Goal: Information Seeking & Learning: Learn about a topic

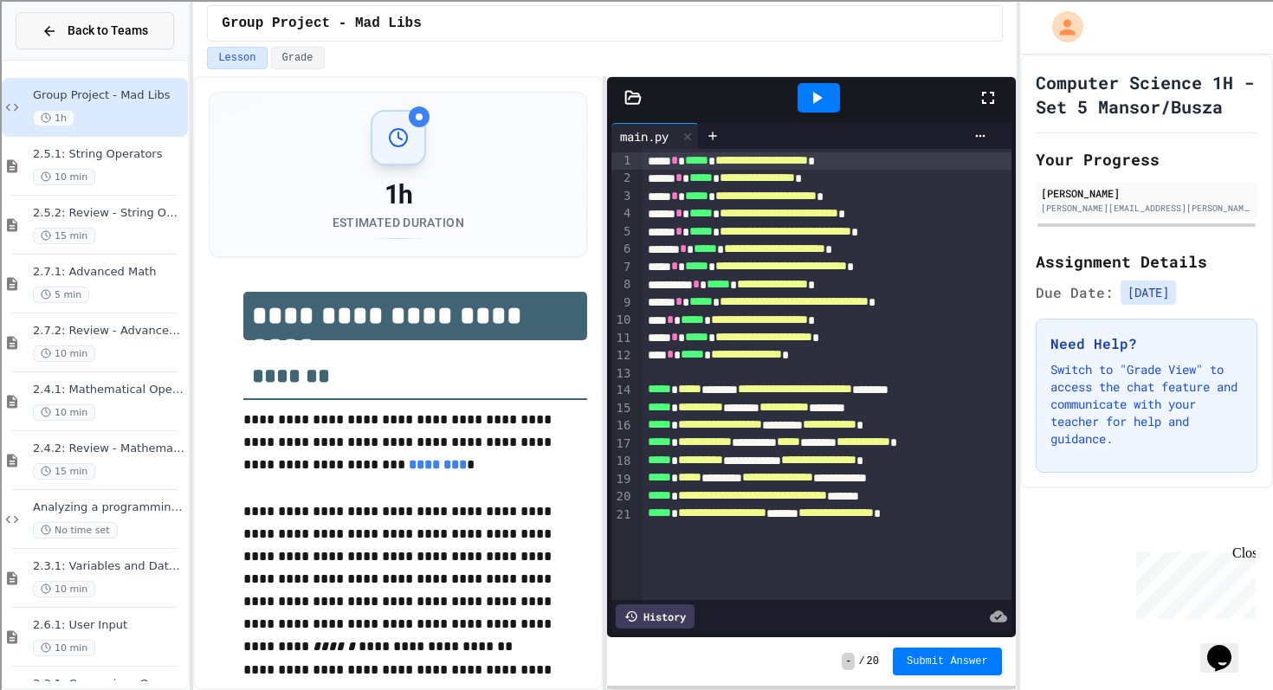
click at [83, 19] on button "Back to Teams" at bounding box center [95, 30] width 159 height 37
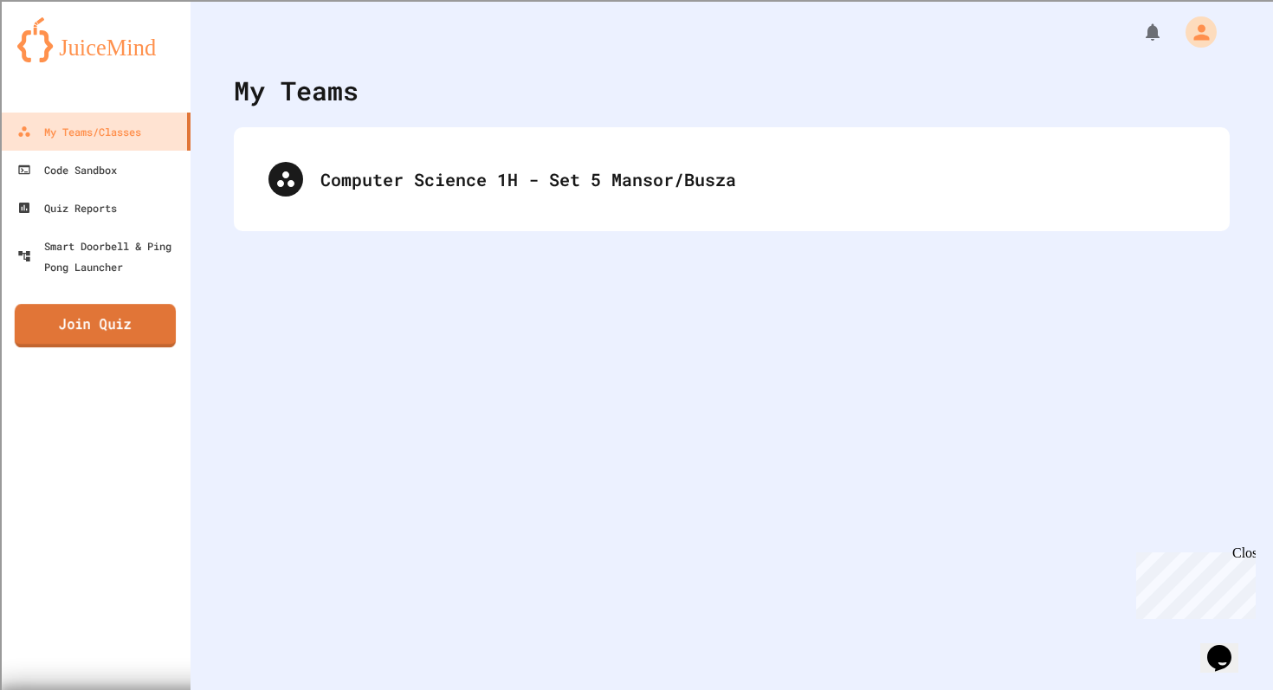
click at [118, 327] on link "Join Quiz" at bounding box center [95, 325] width 161 height 43
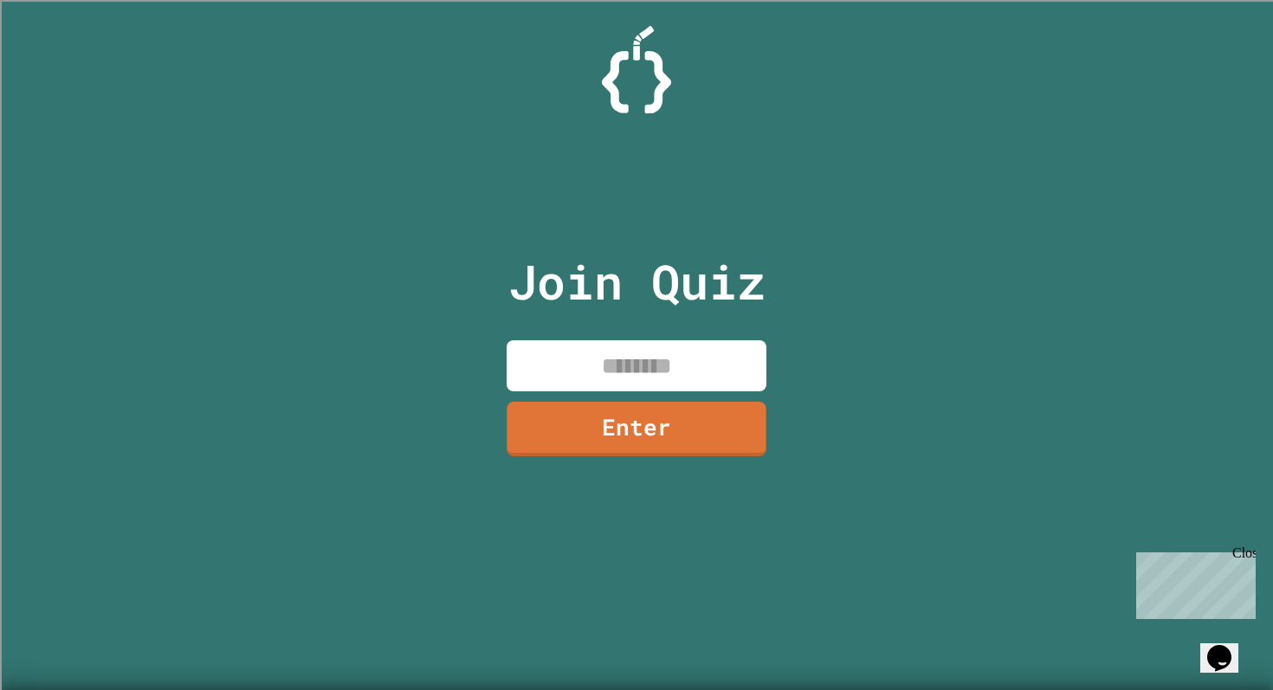
click at [681, 369] on input at bounding box center [637, 365] width 260 height 51
type input "********"
click at [697, 425] on link "Enter" at bounding box center [637, 427] width 256 height 57
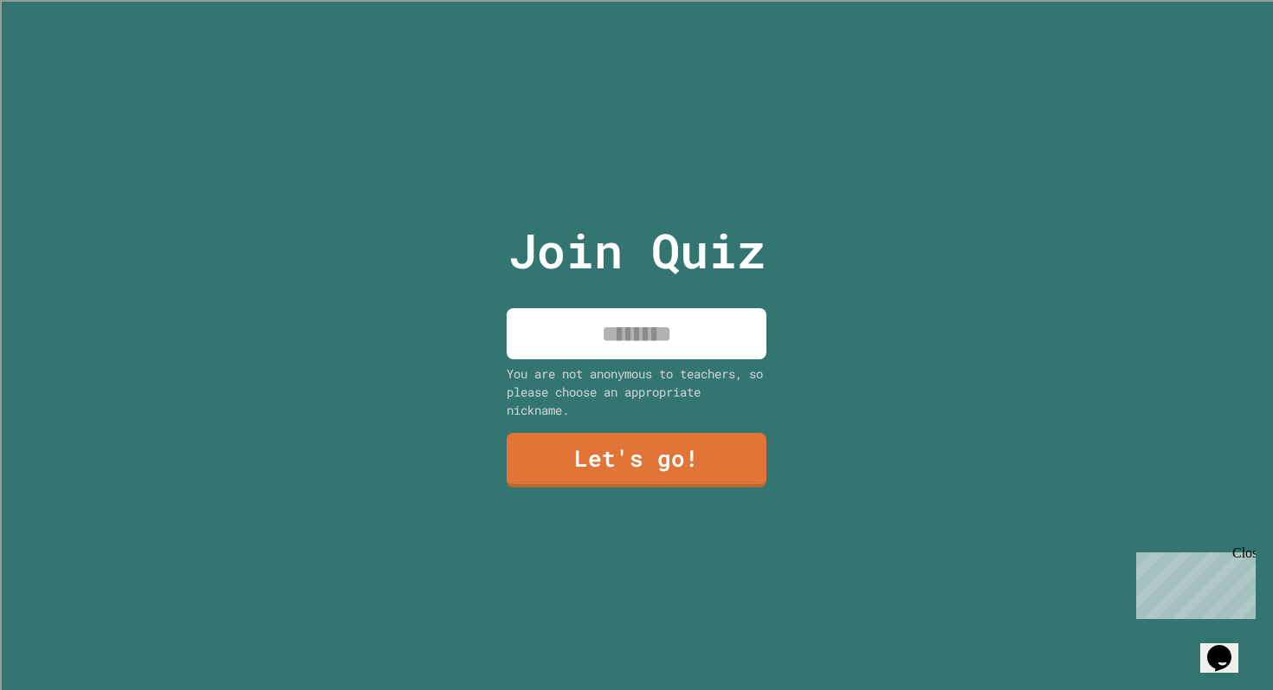
click at [652, 328] on input at bounding box center [637, 333] width 260 height 51
type input "***"
click at [665, 430] on link "Let's go!" at bounding box center [637, 458] width 252 height 57
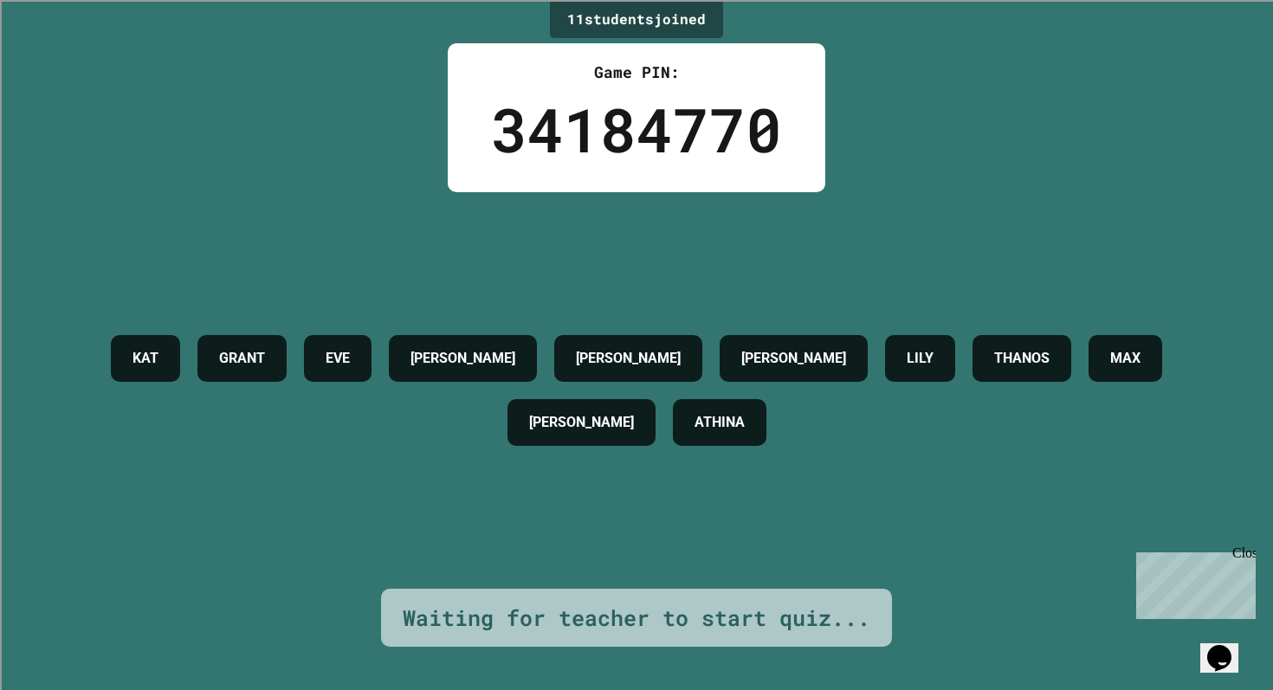
click at [1251, 553] on div "Close" at bounding box center [1244, 557] width 22 height 22
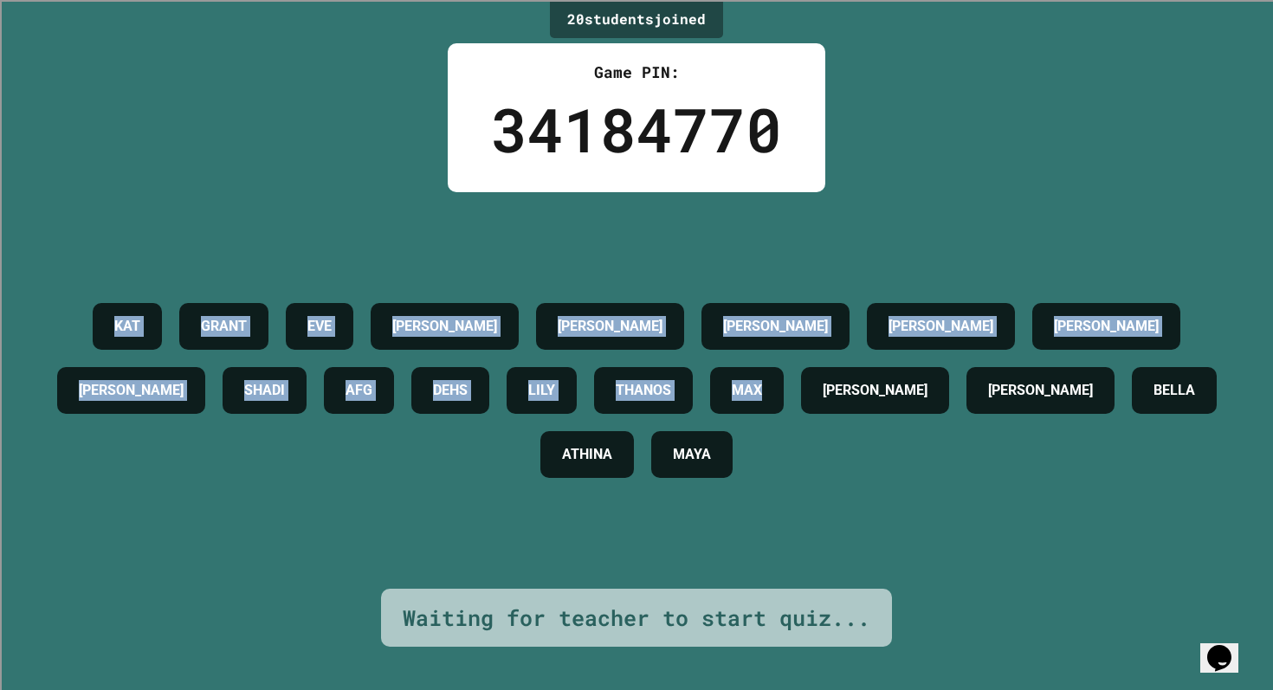
drag, startPoint x: 75, startPoint y: 313, endPoint x: 977, endPoint y: 453, distance: 912.7
click at [977, 453] on div "[PERSON_NAME] EVE [PERSON_NAME] [PERSON_NAME] X [PERSON_NAME] AFG DEHS [PERSON_…" at bounding box center [636, 391] width 1187 height 192
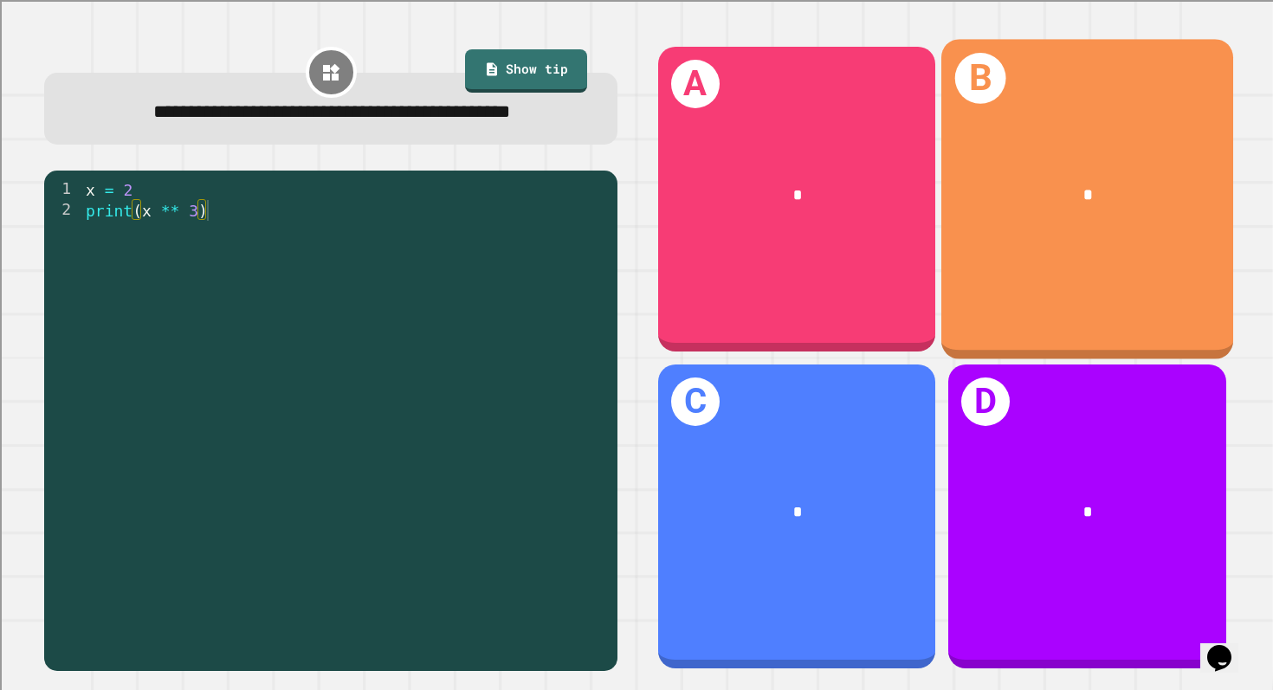
click at [1057, 240] on div "B *" at bounding box center [1088, 199] width 292 height 320
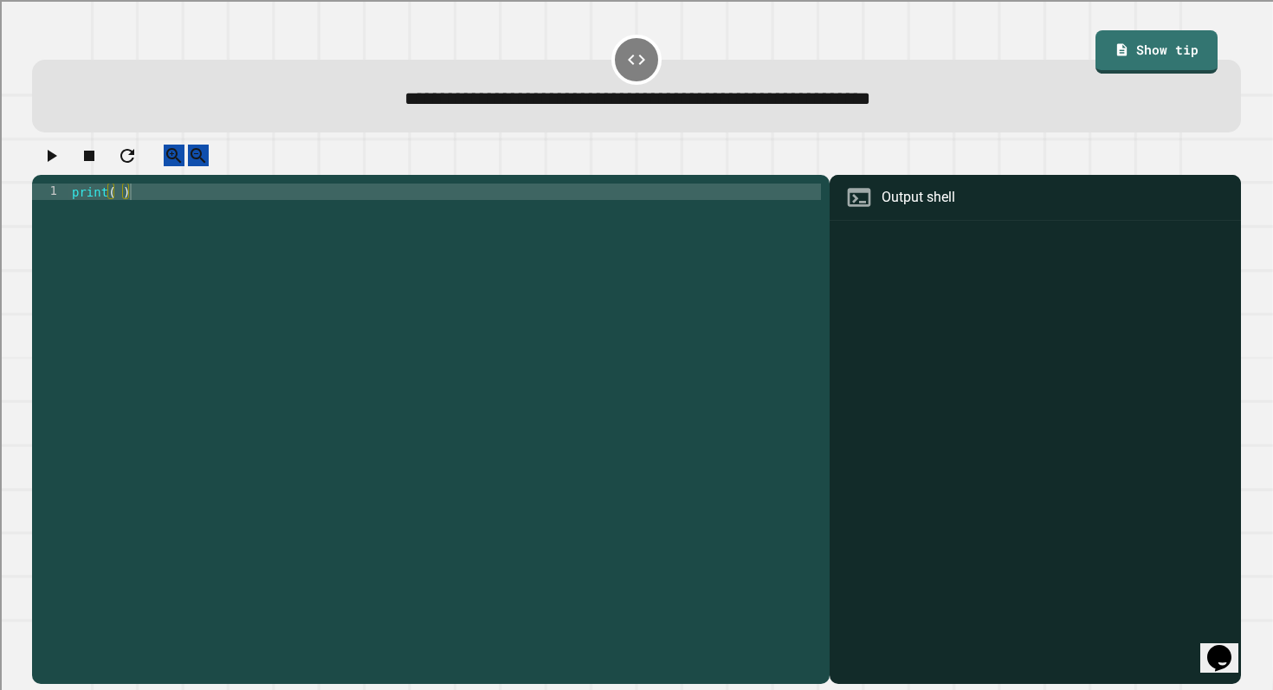
click at [122, 211] on div "print ( )" at bounding box center [444, 414] width 753 height 461
type textarea "**********"
click at [55, 157] on icon "button" at bounding box center [51, 156] width 21 height 21
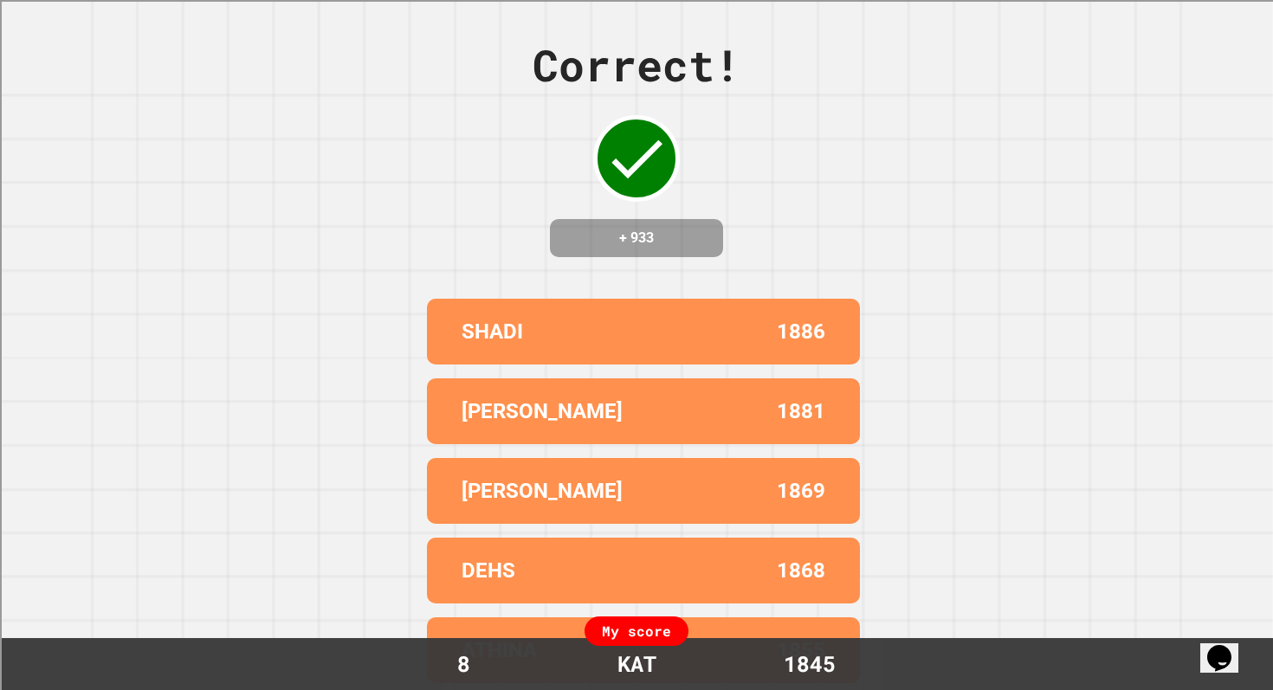
scroll to position [0, 0]
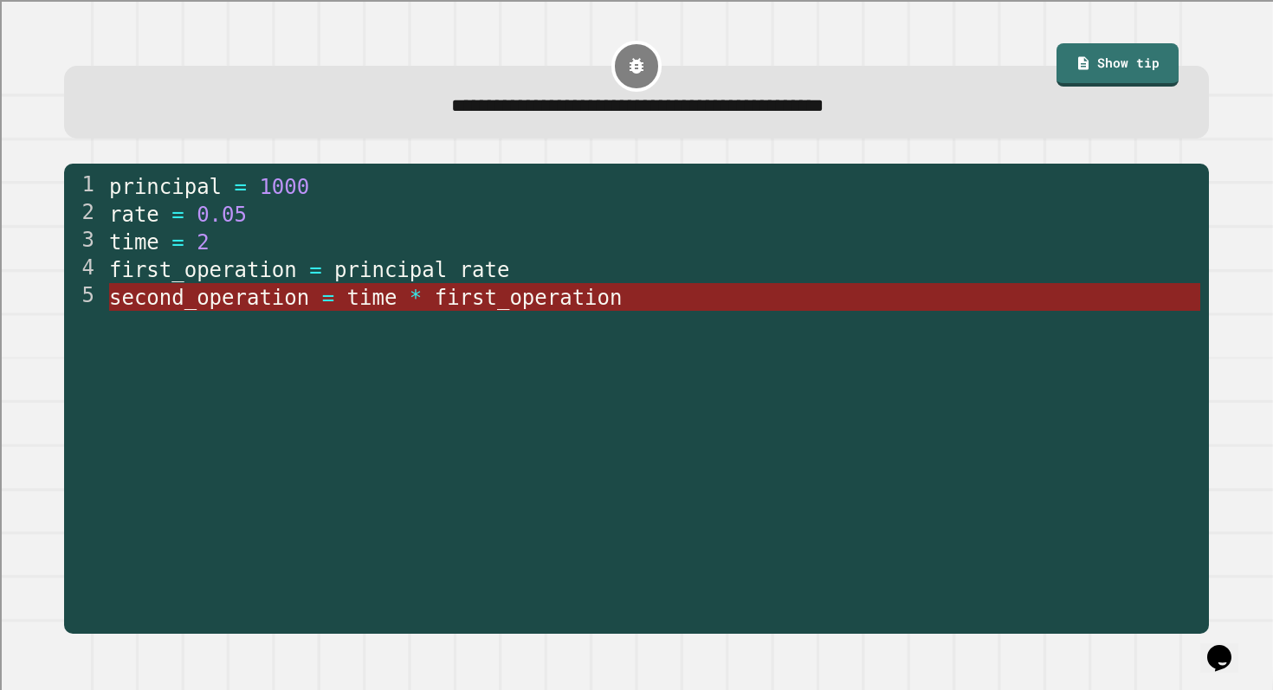
click at [380, 299] on span "time" at bounding box center [372, 298] width 50 height 24
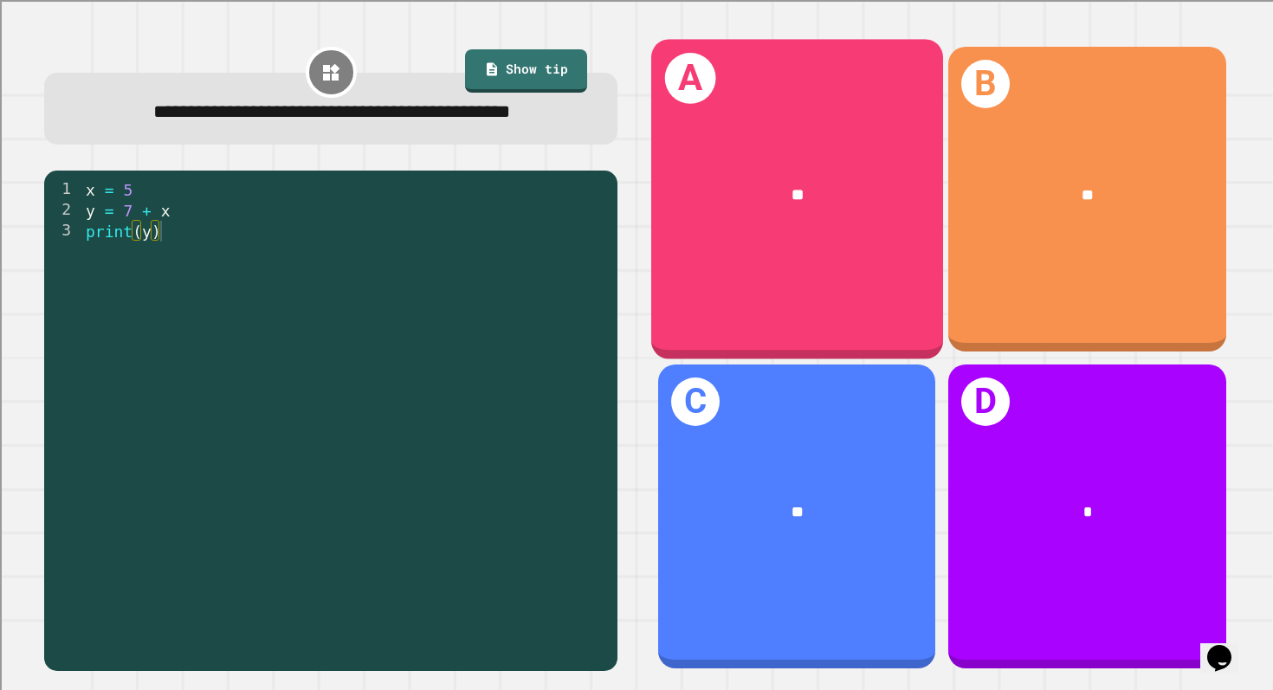
click at [885, 243] on div "A **" at bounding box center [797, 199] width 292 height 320
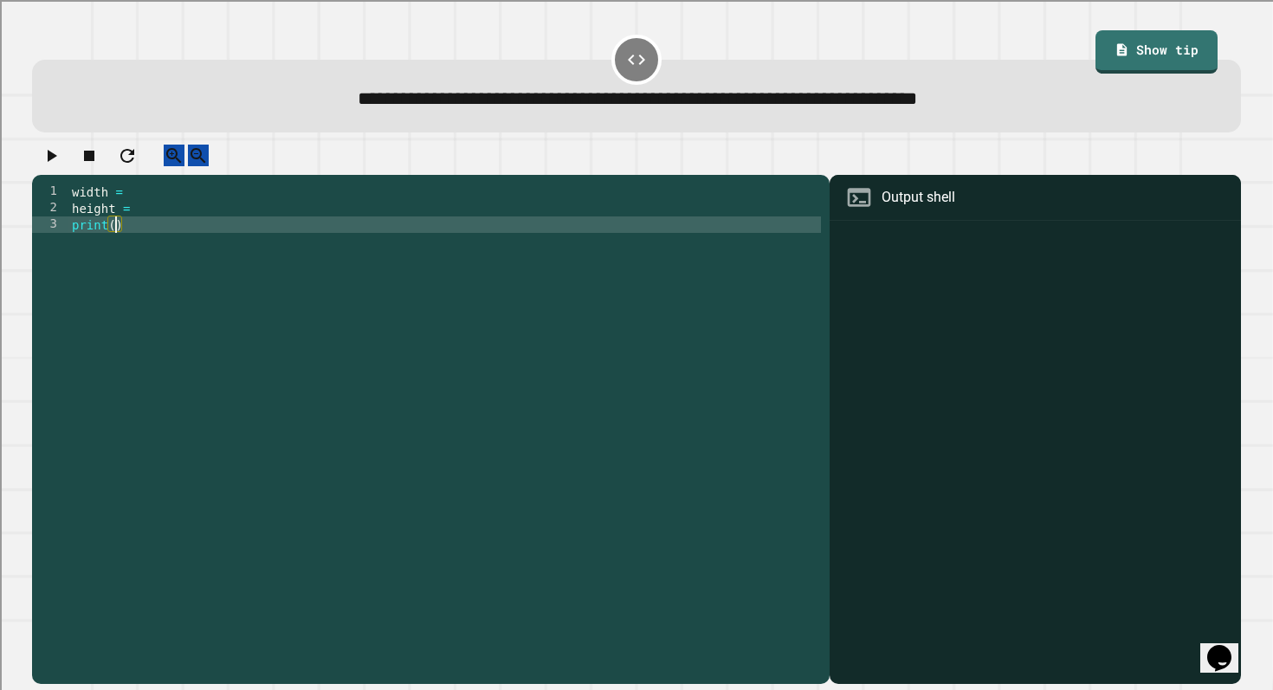
click at [118, 242] on div "width = height = print ( )" at bounding box center [444, 414] width 753 height 461
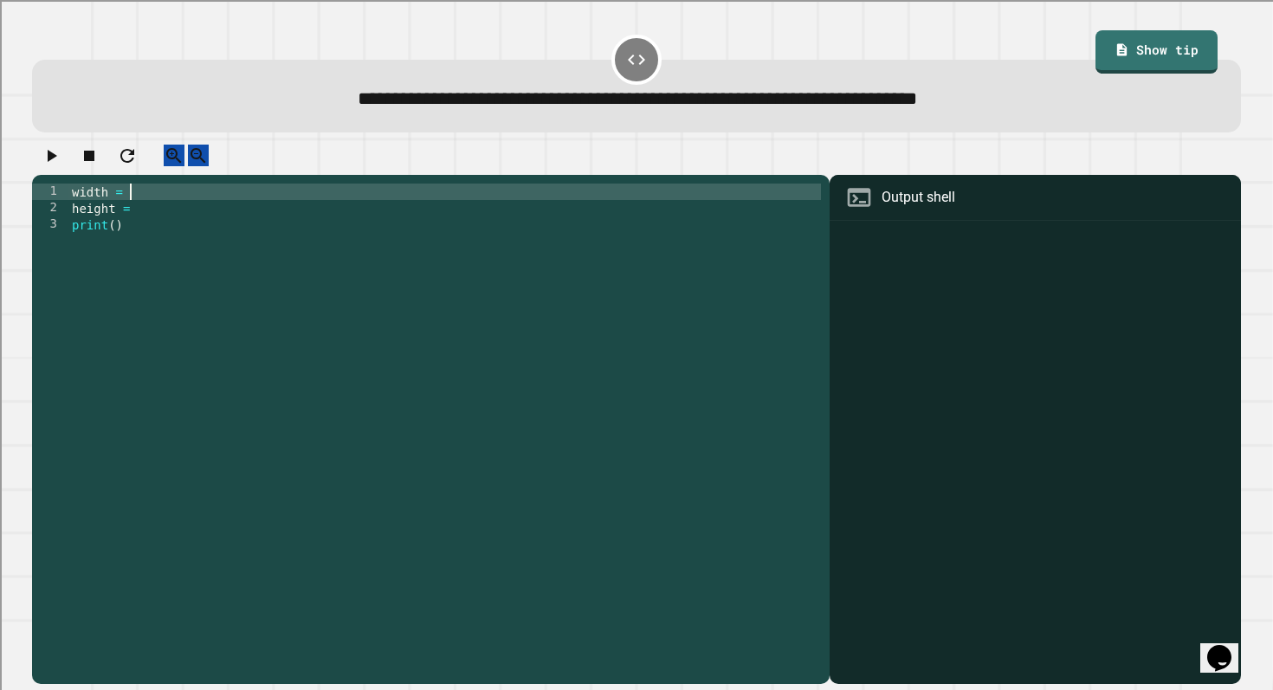
click at [141, 208] on div "width = height = print ( )" at bounding box center [444, 414] width 753 height 461
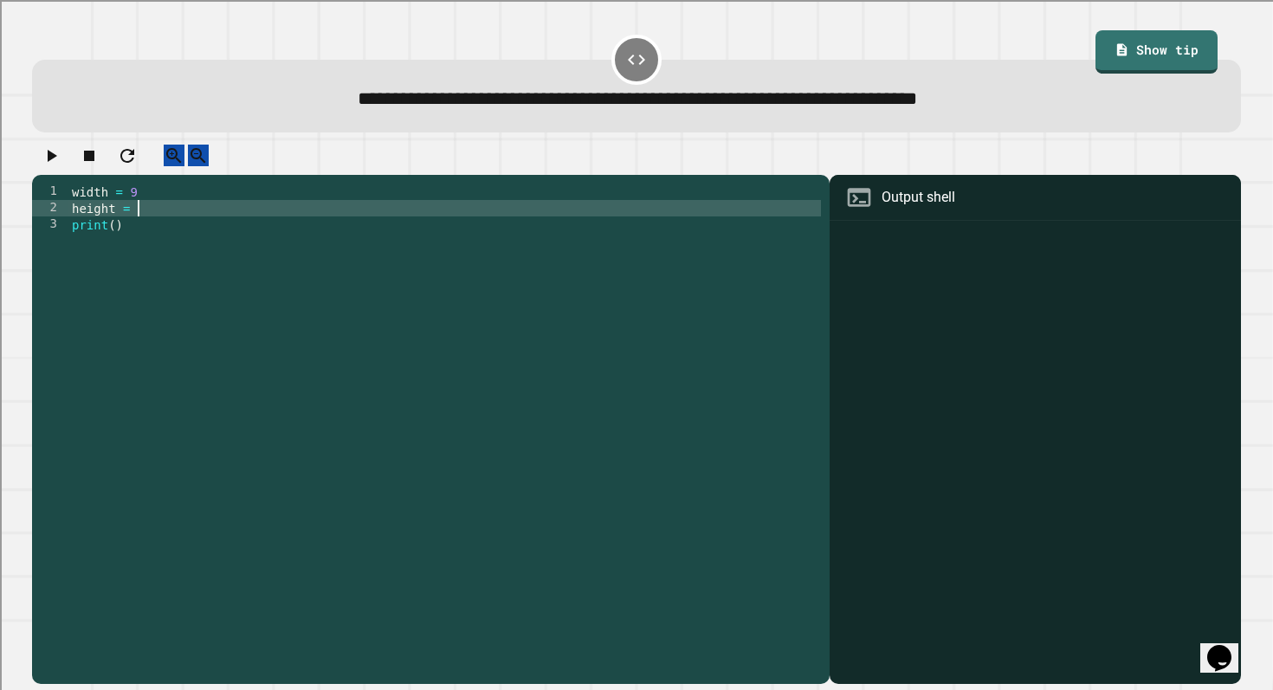
scroll to position [0, 4]
click at [115, 242] on div "width = 9 height = 6 print ( )" at bounding box center [444, 414] width 753 height 461
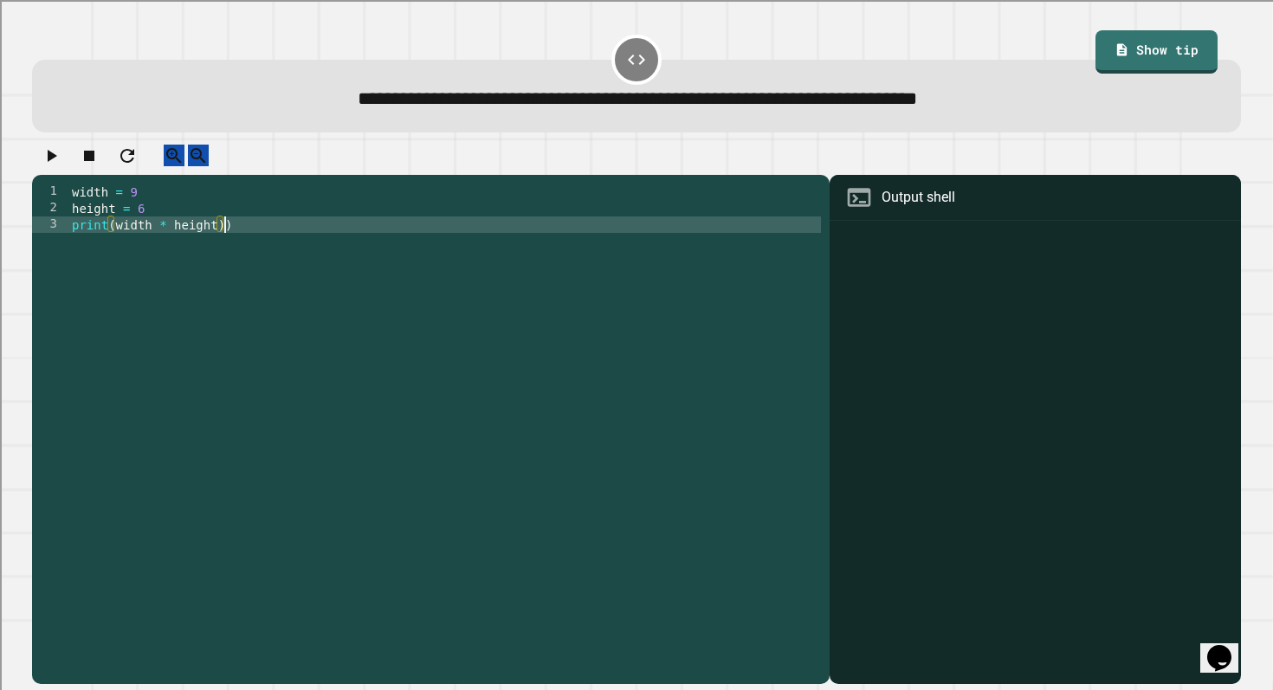
scroll to position [0, 10]
click at [117, 244] on div "width = 9 height = 6 print ( width * height ))" at bounding box center [444, 414] width 753 height 461
click at [62, 166] on icon "button" at bounding box center [51, 156] width 21 height 21
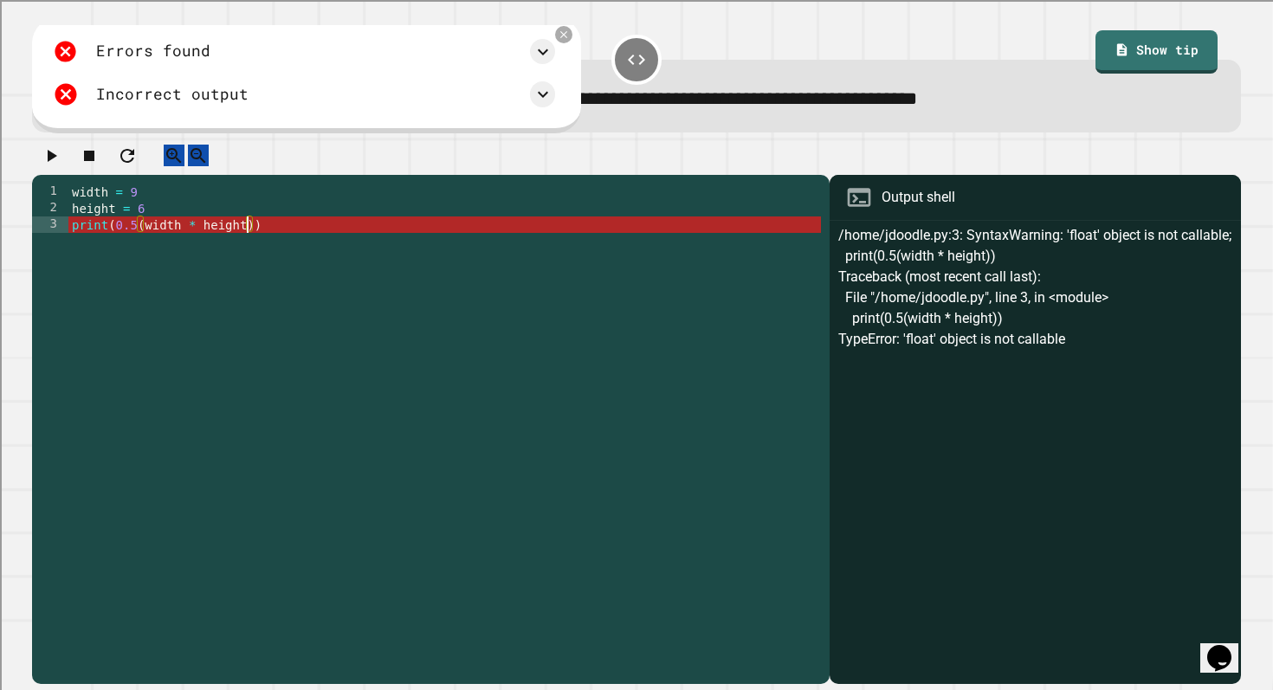
click at [246, 241] on div "width = 9 height = 6 print ( 0.5 ( width * height ))" at bounding box center [444, 414] width 753 height 461
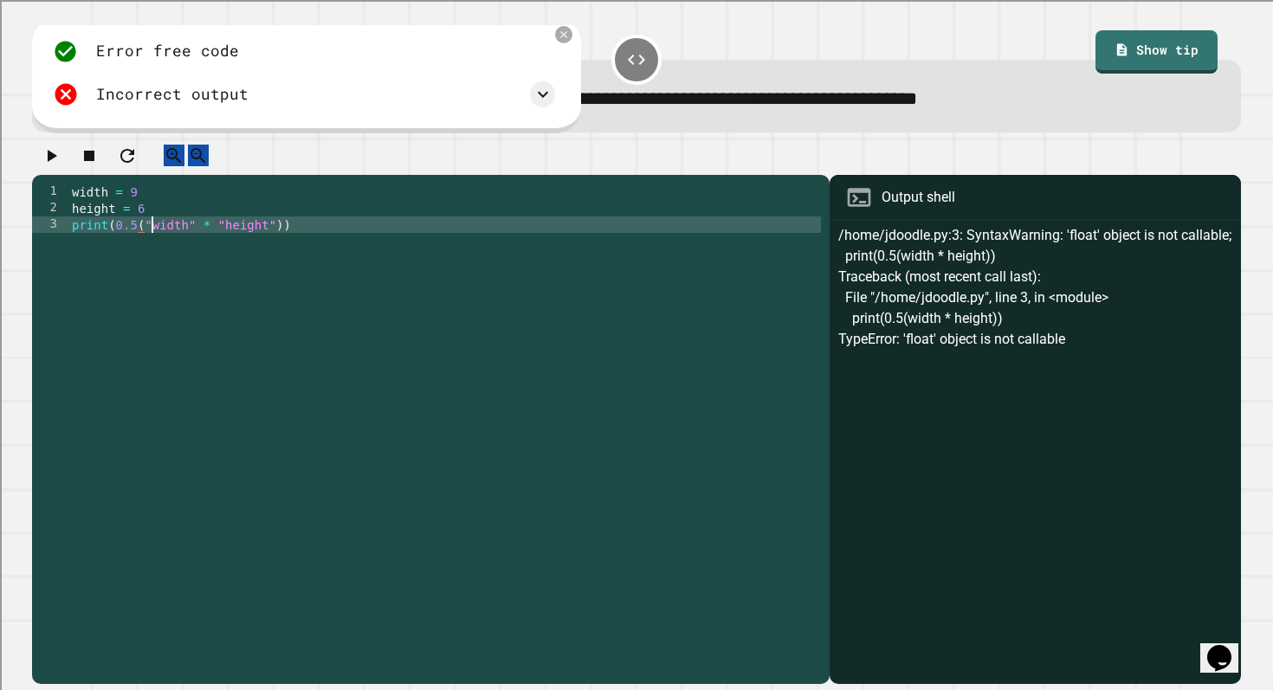
scroll to position [0, 6]
click at [62, 166] on icon "button" at bounding box center [51, 156] width 21 height 21
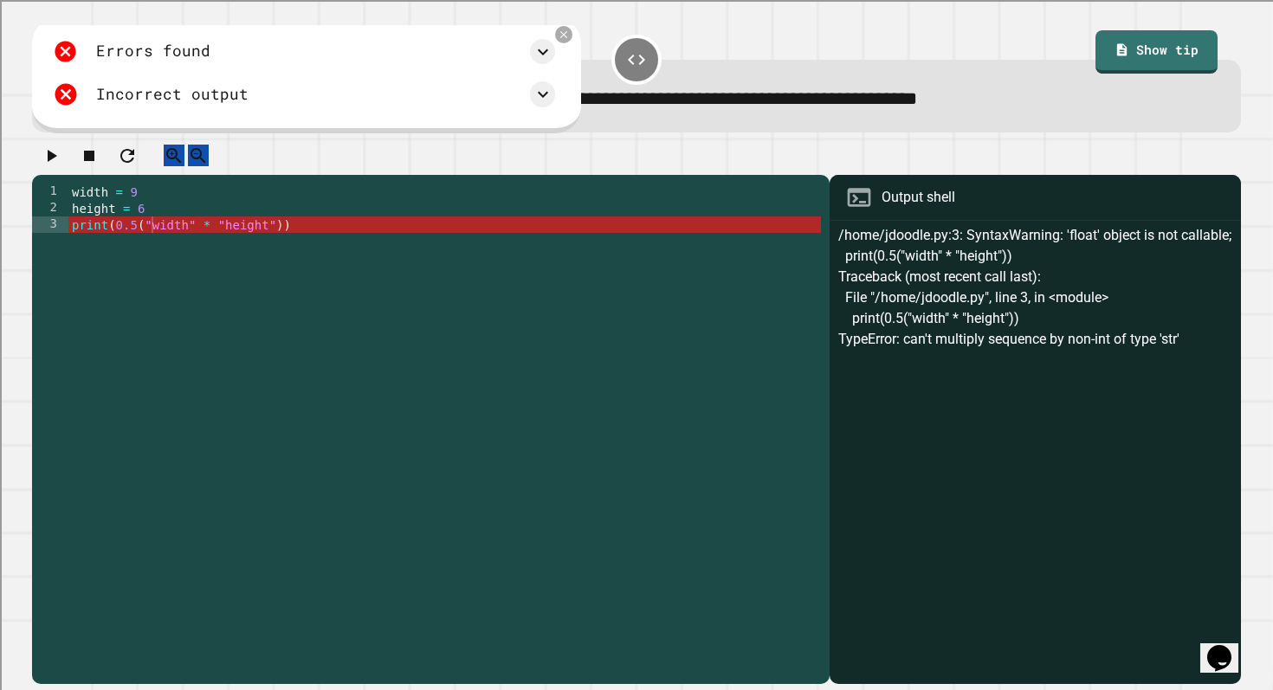
click at [567, 33] on icon at bounding box center [564, 35] width 12 height 12
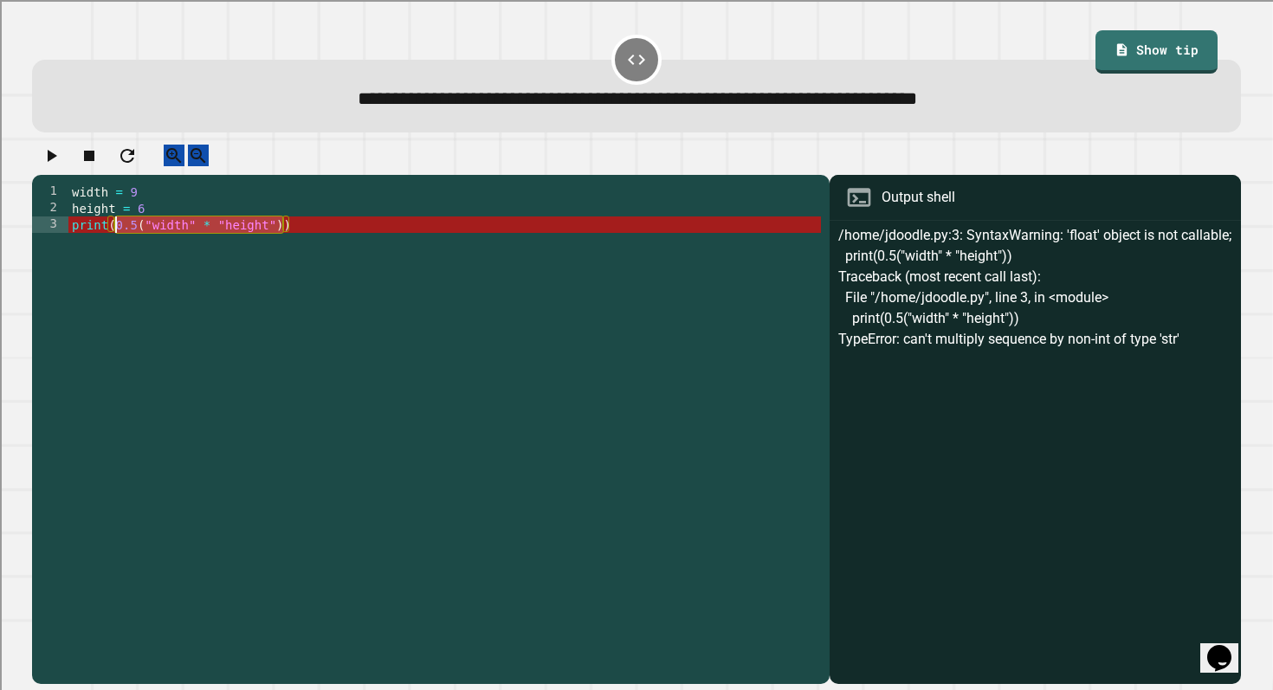
drag, startPoint x: 283, startPoint y: 243, endPoint x: 113, endPoint y: 240, distance: 169.8
click at [113, 240] on div "width = 9 height = 6 print ( 0.5 ( "width" * "height" ))" at bounding box center [444, 414] width 753 height 461
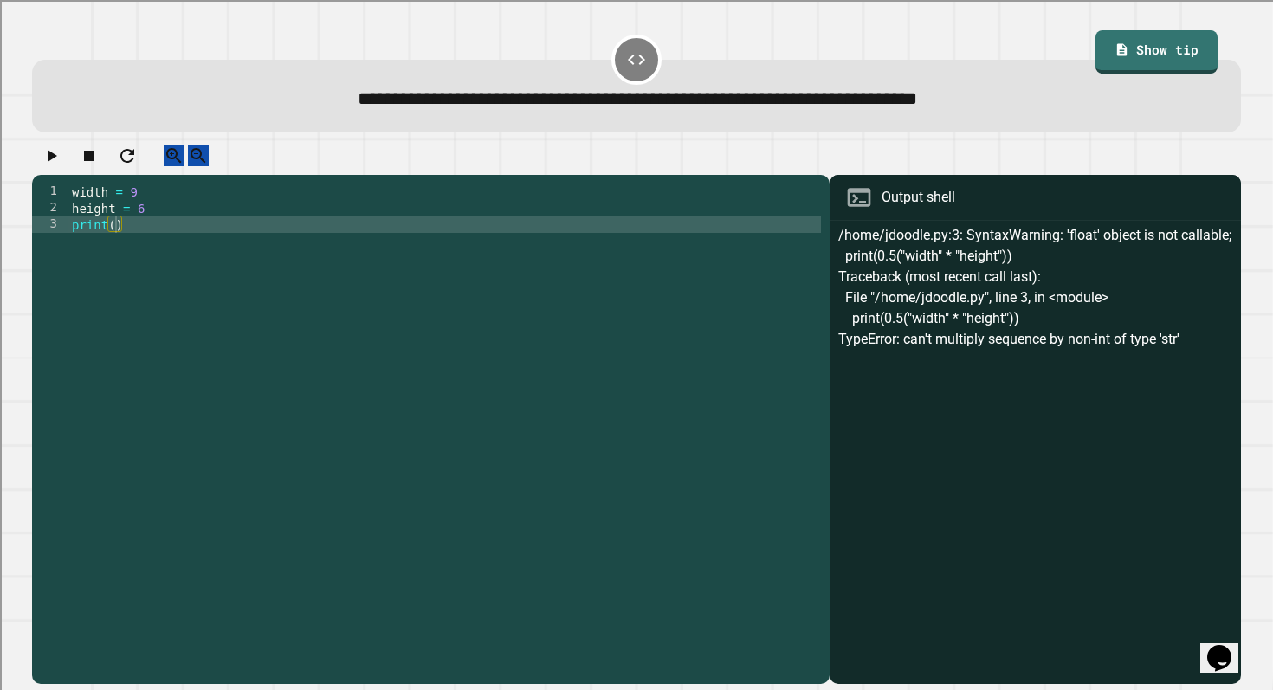
click at [752, 146] on div at bounding box center [637, 160] width 1210 height 30
click at [610, 172] on div at bounding box center [637, 160] width 1210 height 30
click at [114, 241] on div "width = 9 height = 6 print ( )" at bounding box center [444, 414] width 753 height 461
type textarea "**********"
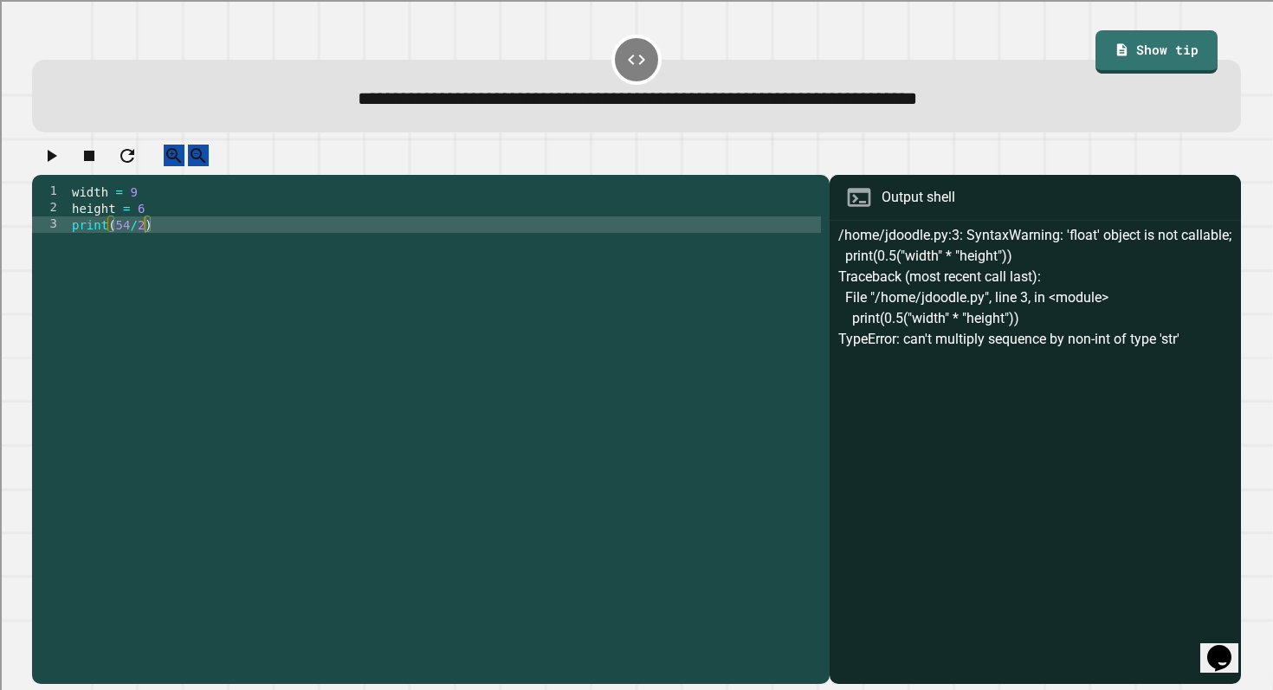
click at [47, 163] on button "button" at bounding box center [51, 156] width 21 height 22
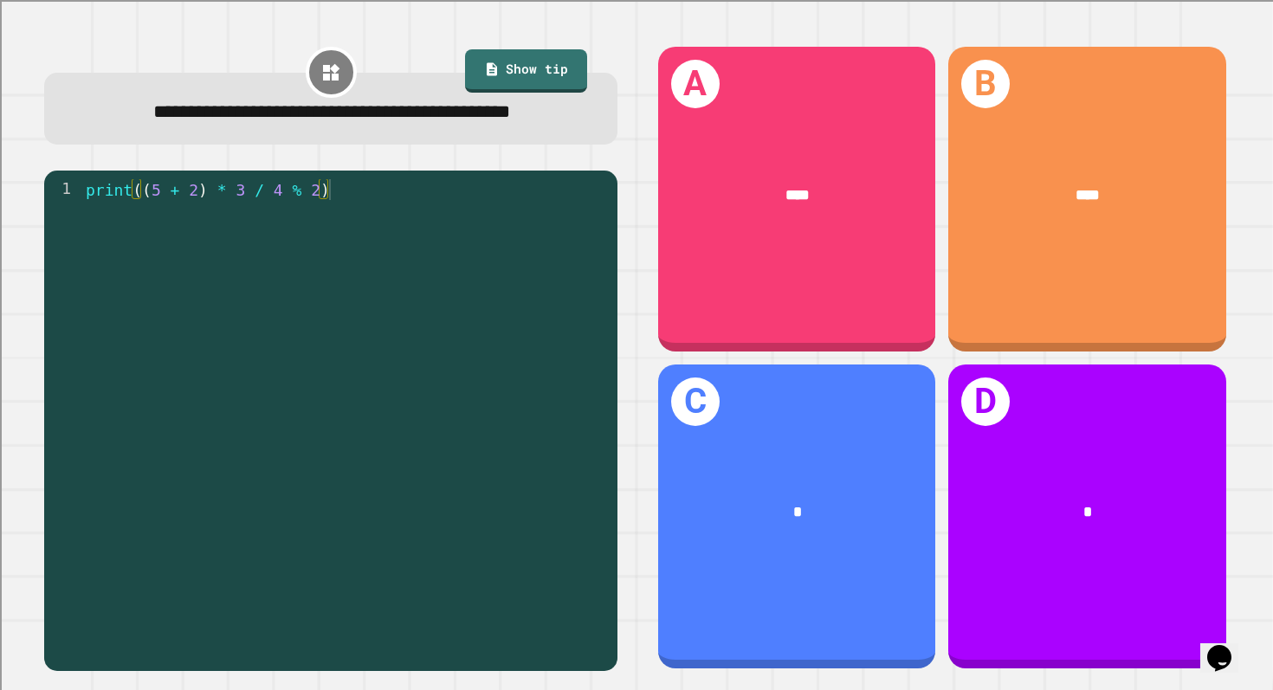
click at [351, 226] on div "print (( 5 + 2 ) * 3 / 4 % 2 )" at bounding box center [345, 397] width 527 height 437
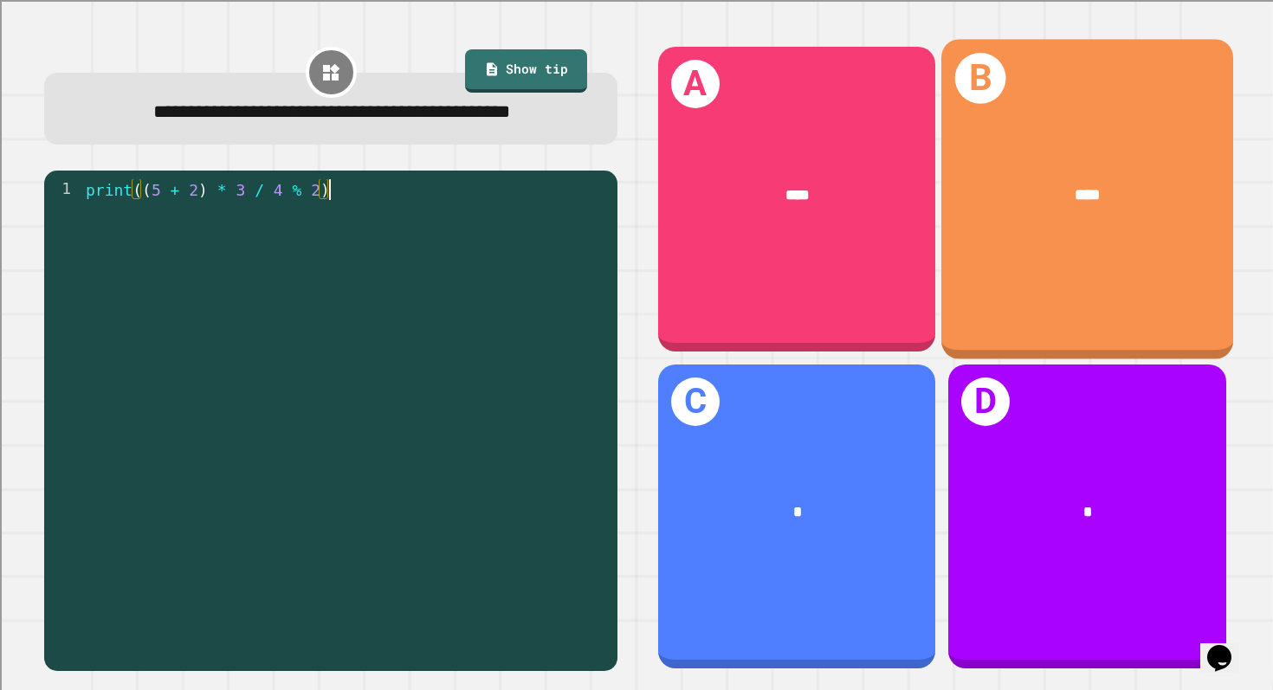
click at [1036, 104] on div "B ****" at bounding box center [1088, 199] width 292 height 320
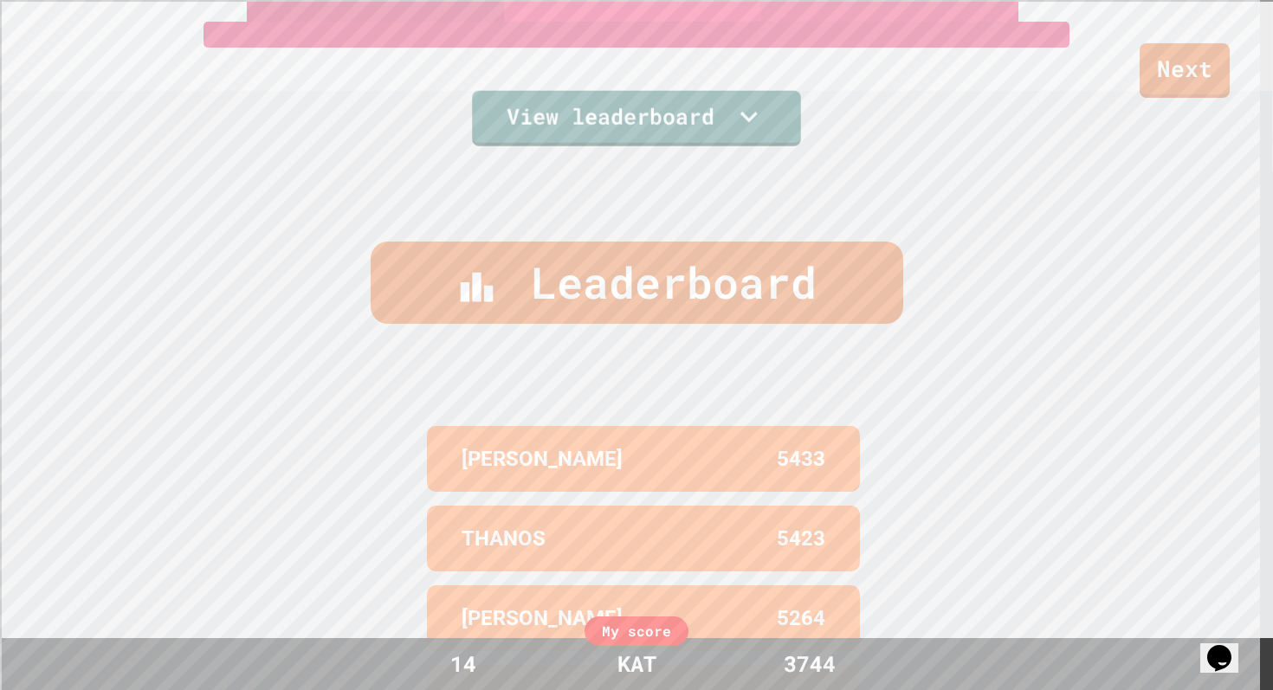
scroll to position [0, 0]
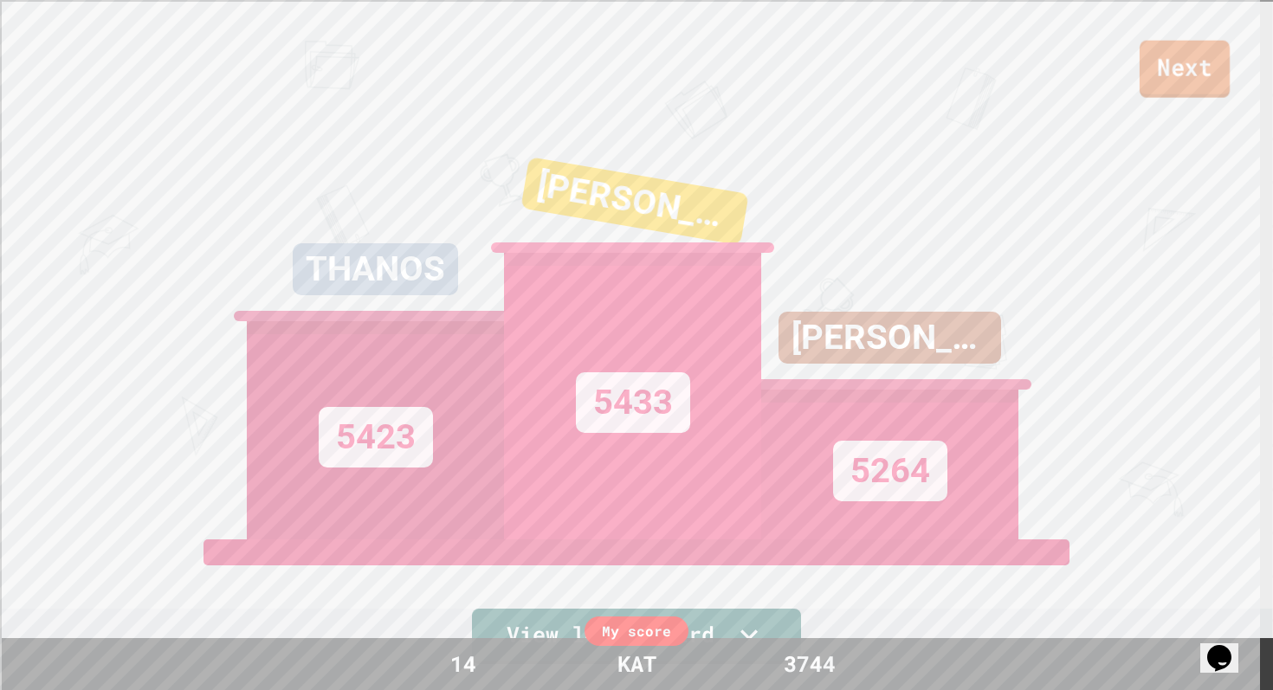
click at [1196, 71] on link "Next" at bounding box center [1185, 69] width 90 height 57
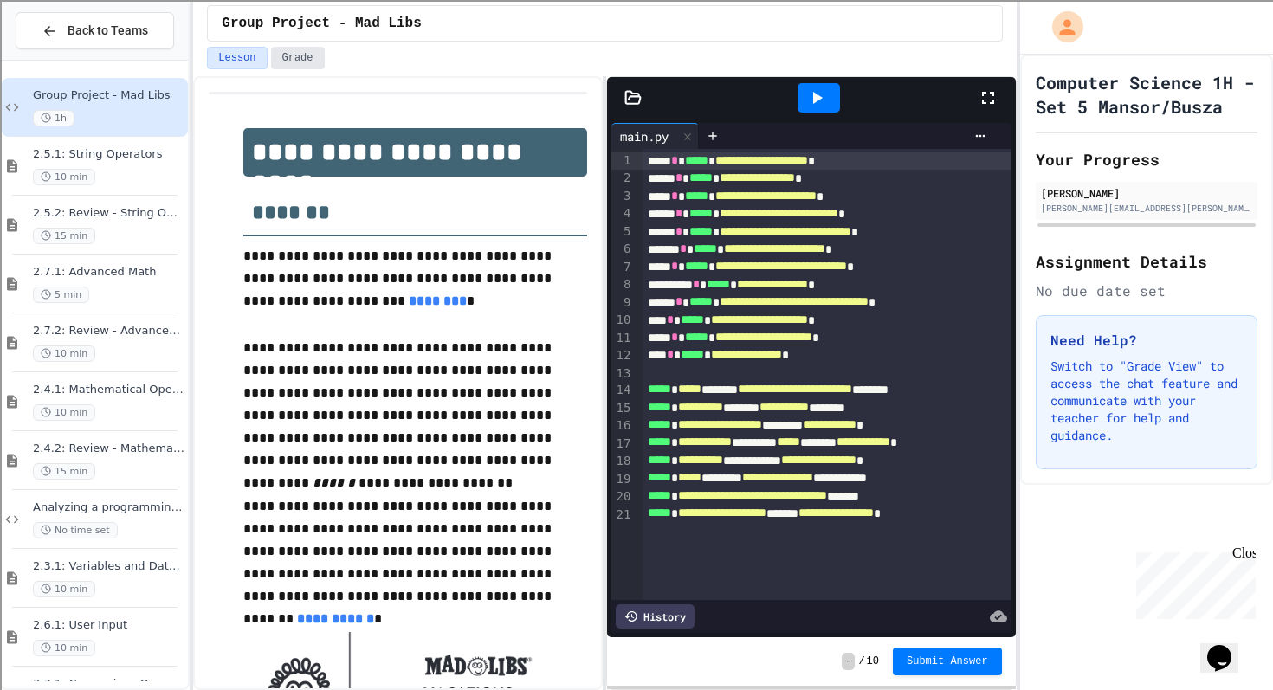
click at [295, 61] on button "Grade" at bounding box center [298, 58] width 54 height 23
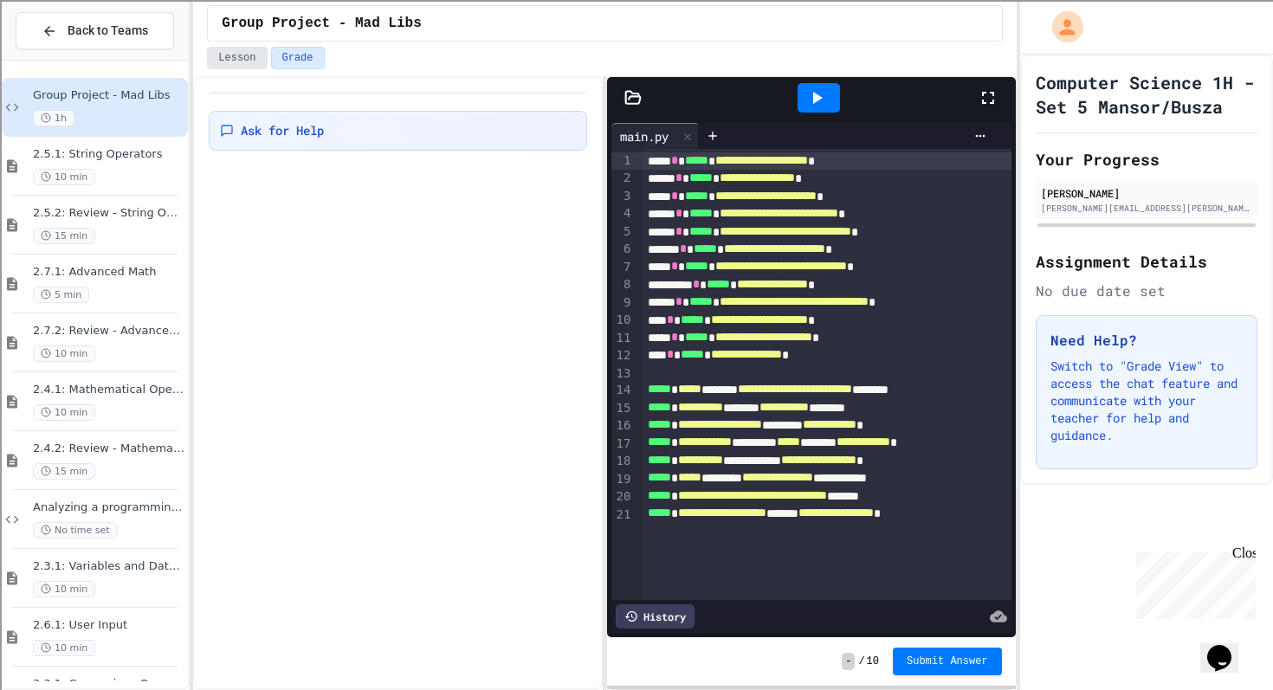
click at [243, 63] on button "Lesson" at bounding box center [237, 58] width 60 height 23
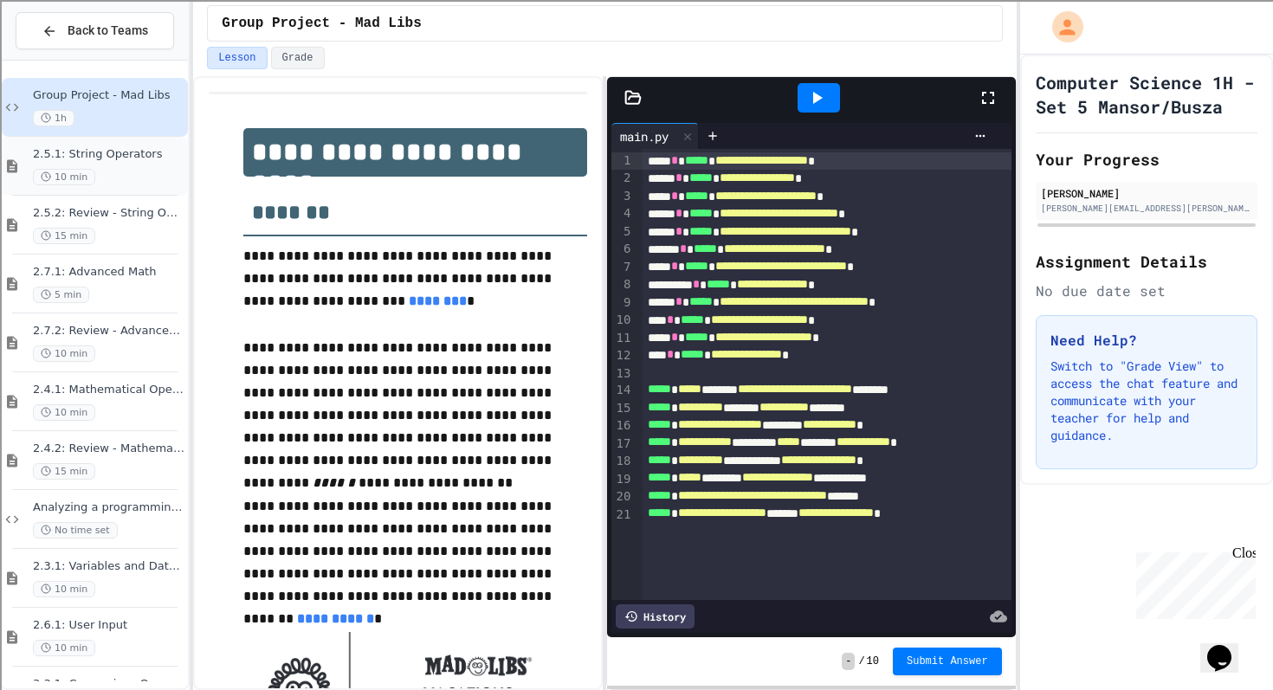
click at [153, 149] on span "2.5.1: String Operators" at bounding box center [109, 154] width 152 height 15
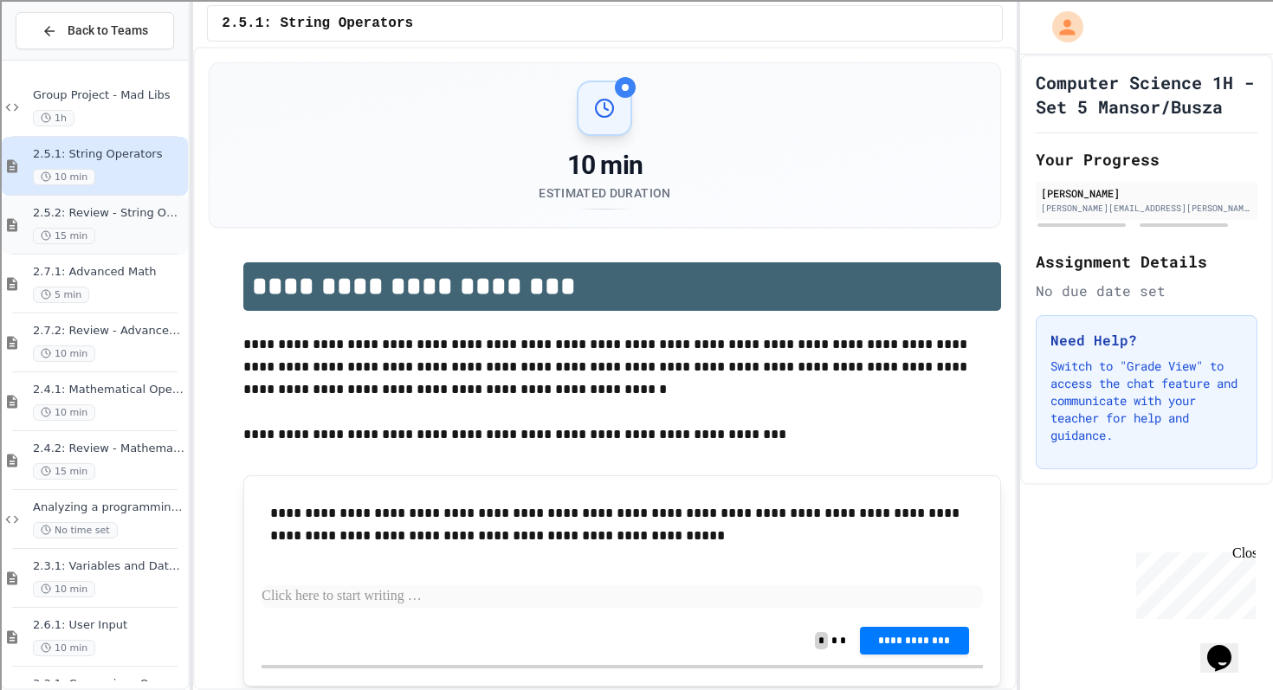
click at [133, 239] on div "15 min" at bounding box center [109, 236] width 152 height 16
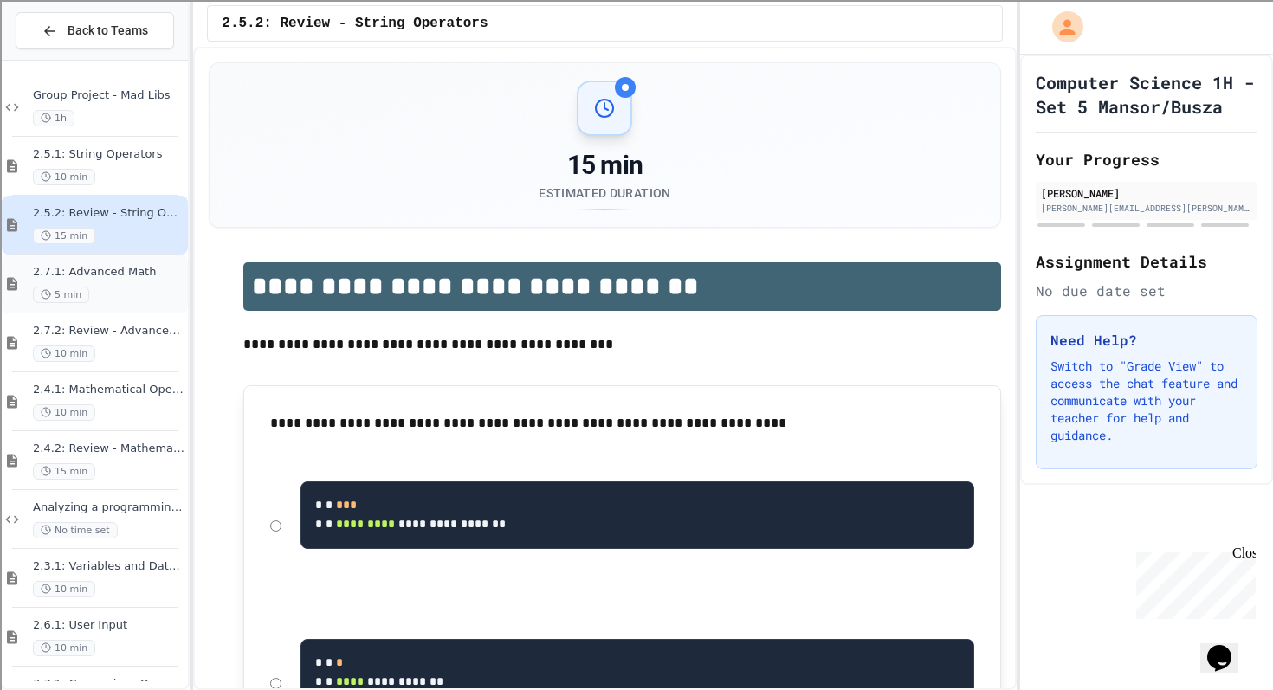
scroll to position [290, 0]
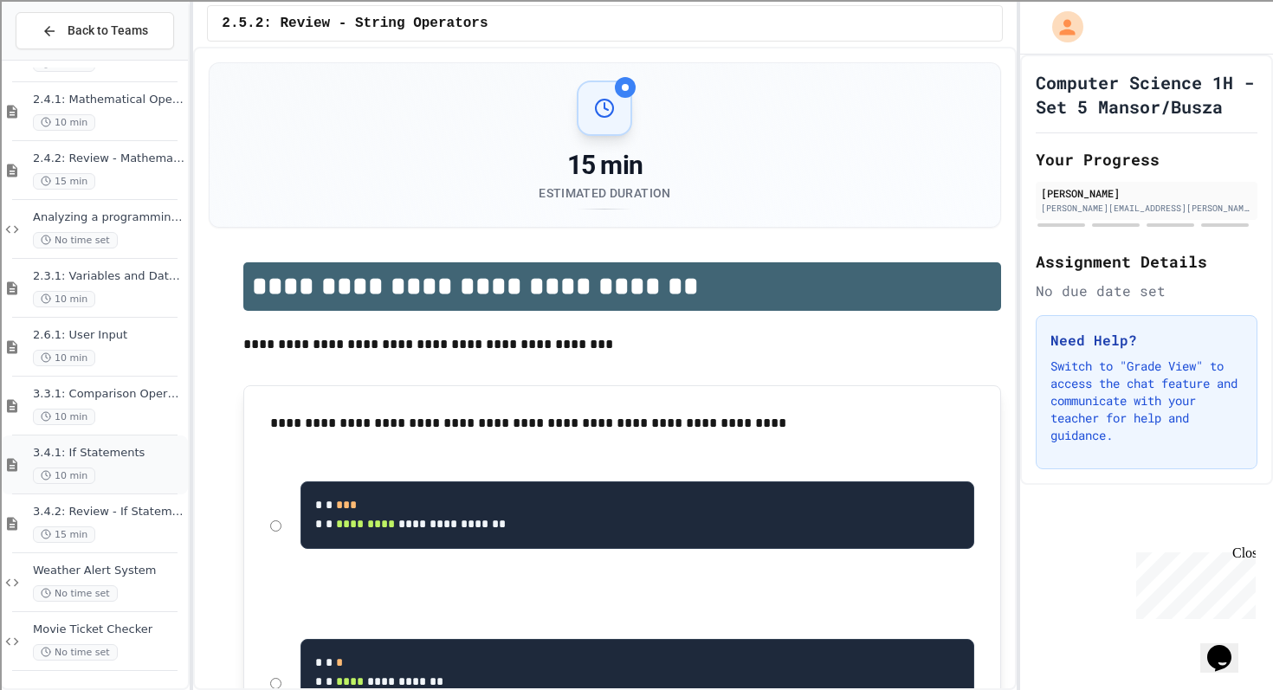
click at [132, 472] on div "10 min" at bounding box center [109, 476] width 152 height 16
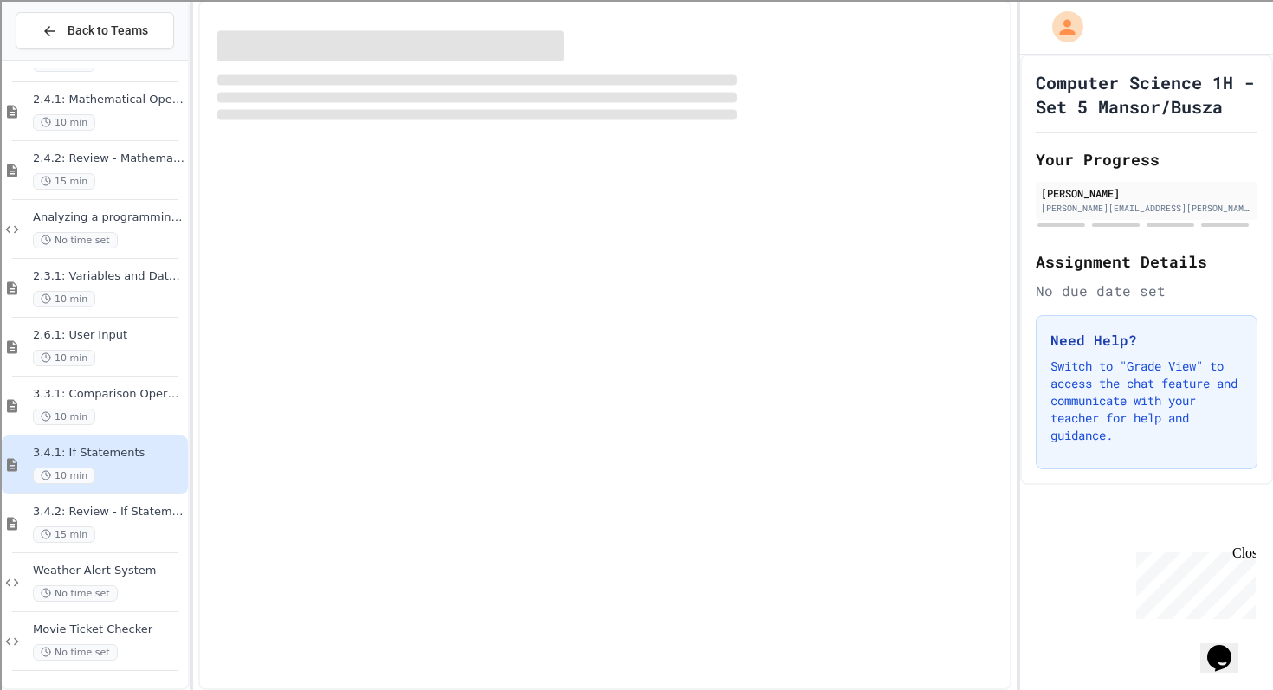
scroll to position [269, 0]
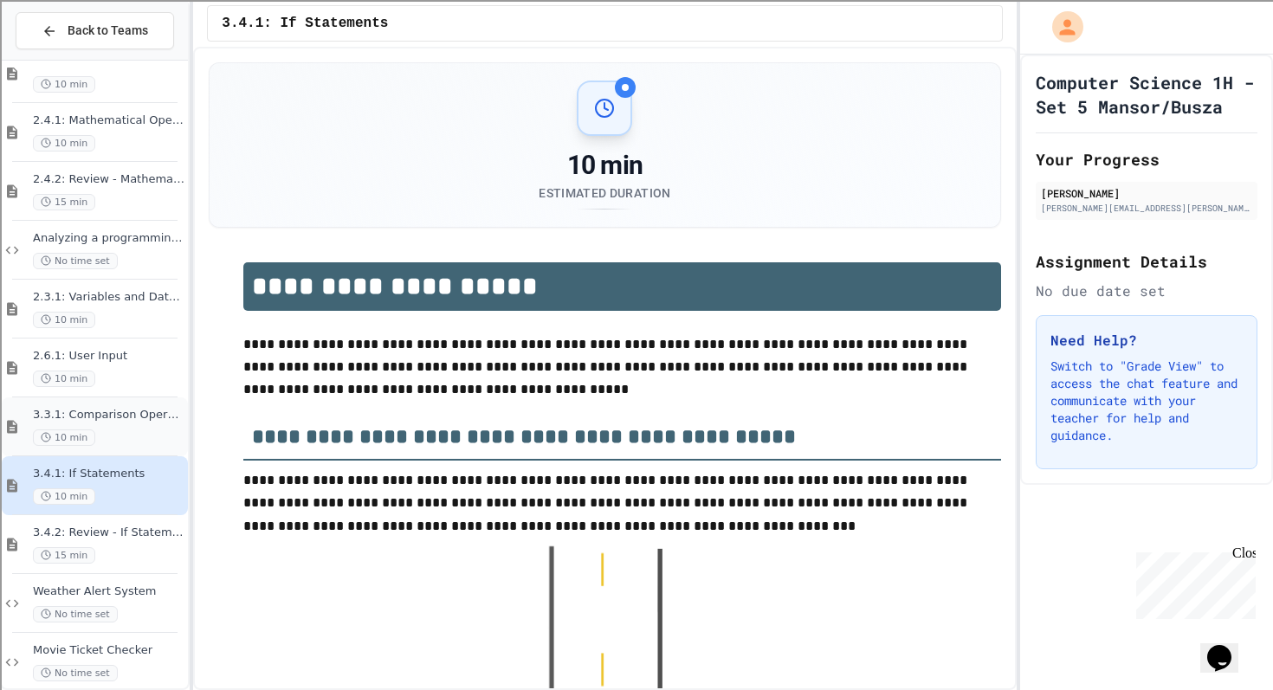
click at [143, 418] on span "3.3.1: Comparison Operators" at bounding box center [109, 415] width 152 height 15
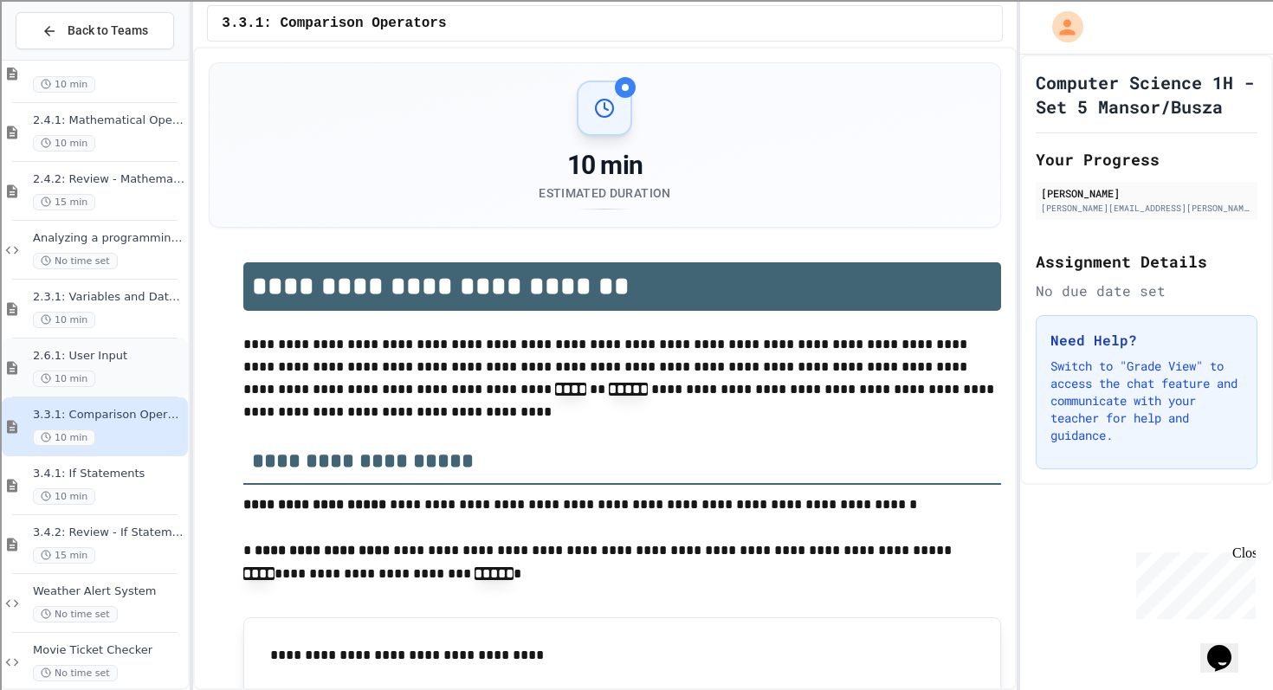
click at [140, 378] on div "10 min" at bounding box center [109, 379] width 152 height 16
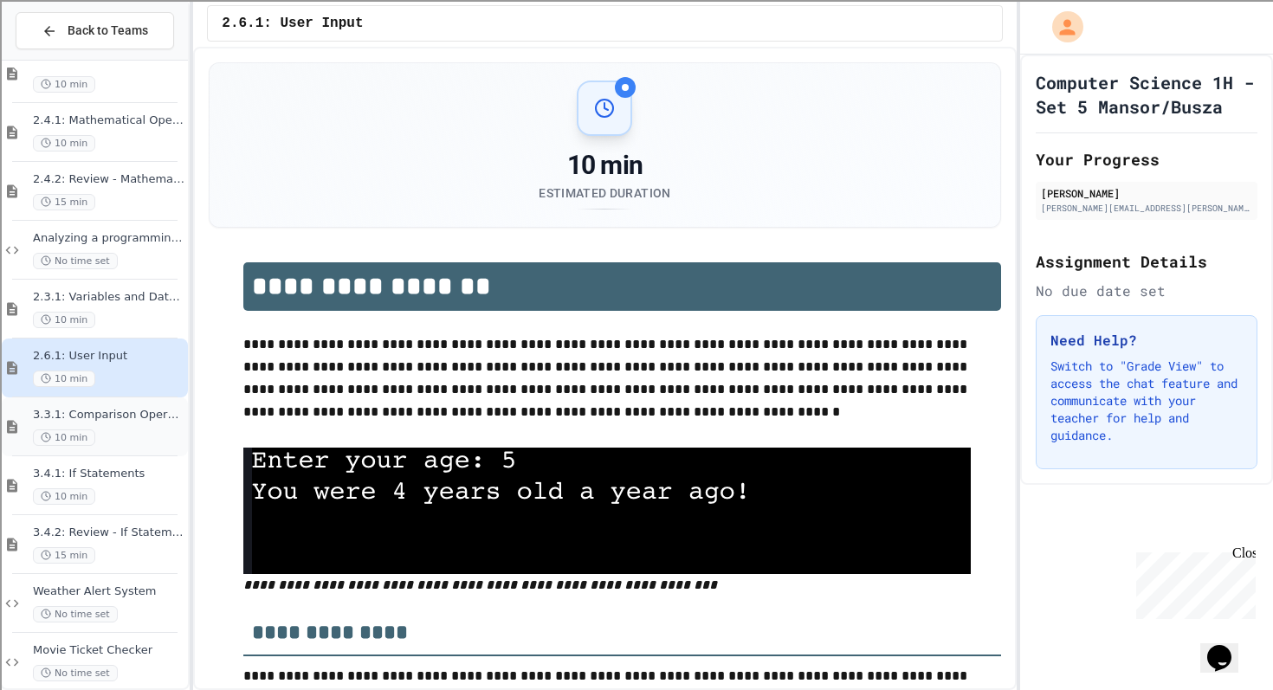
click at [139, 413] on span "3.3.1: Comparison Operators" at bounding box center [109, 415] width 152 height 15
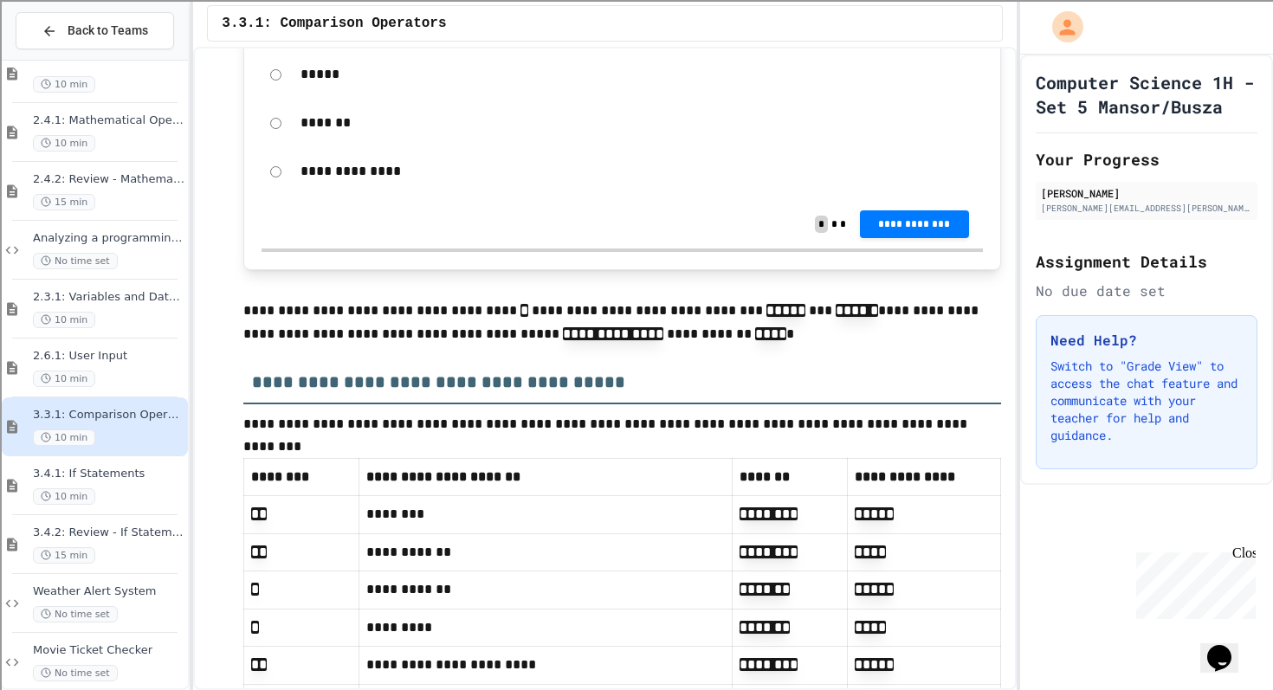
scroll to position [913, 0]
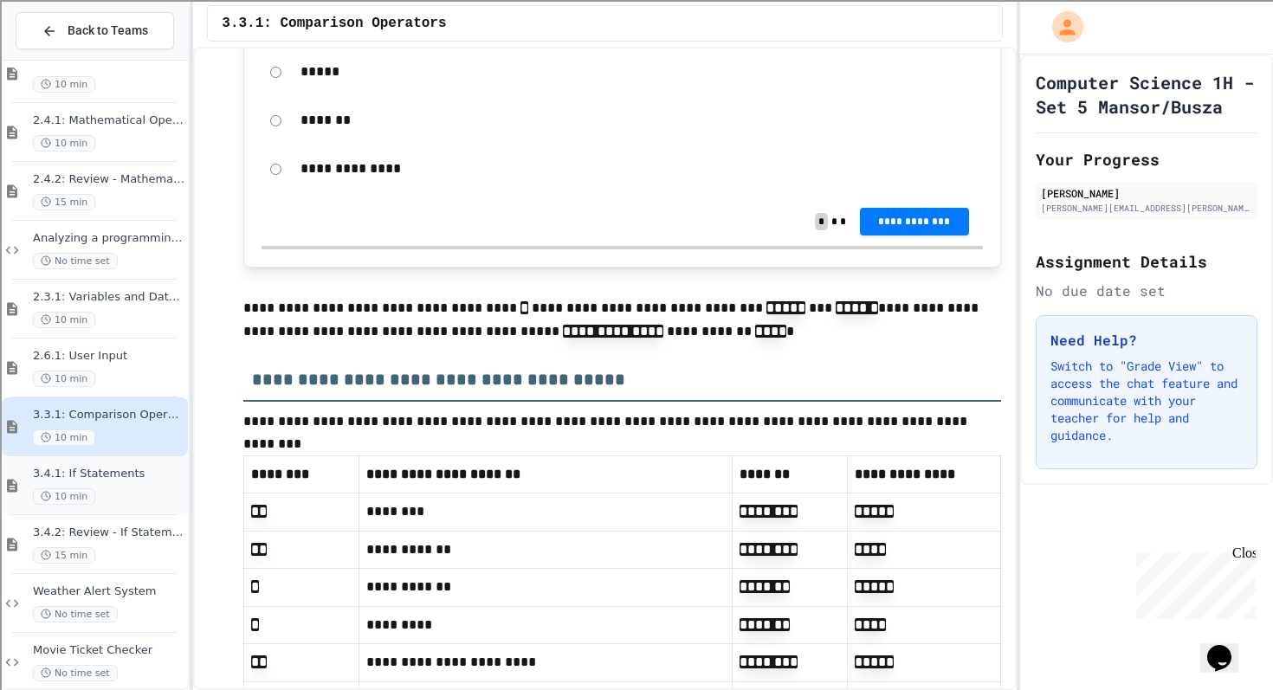
click at [135, 486] on div "3.4.1: If Statements 10 min" at bounding box center [109, 486] width 152 height 38
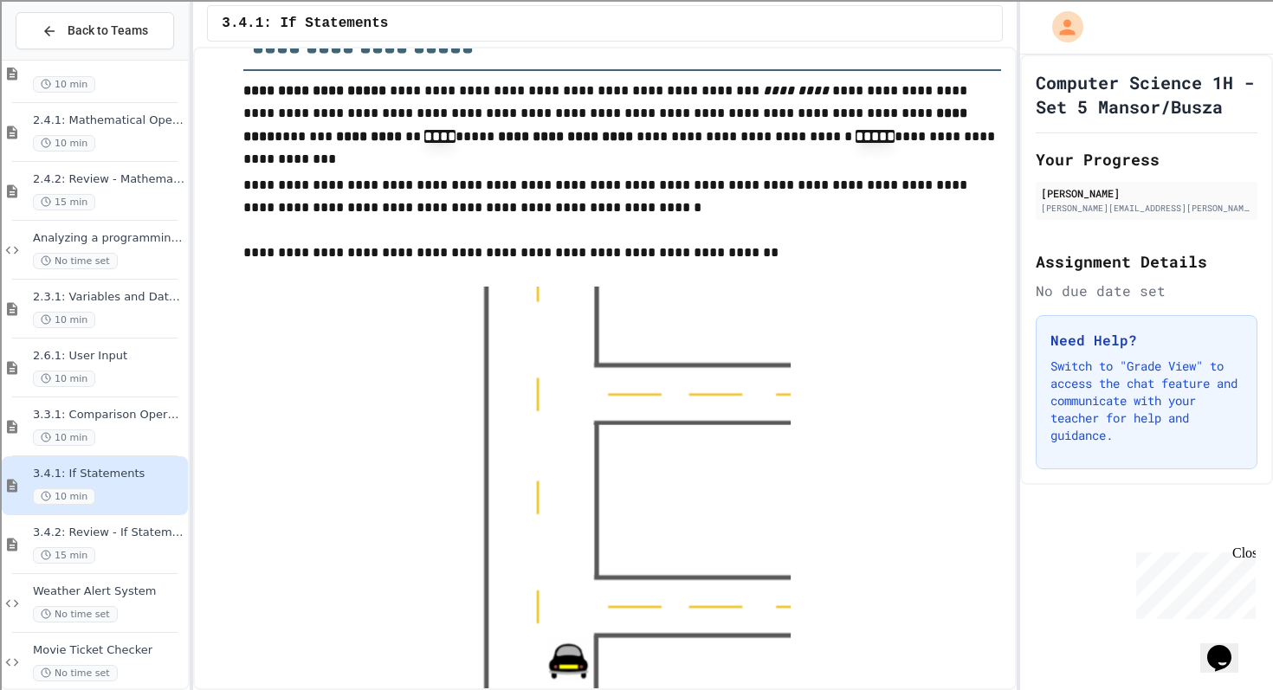
scroll to position [1799, 0]
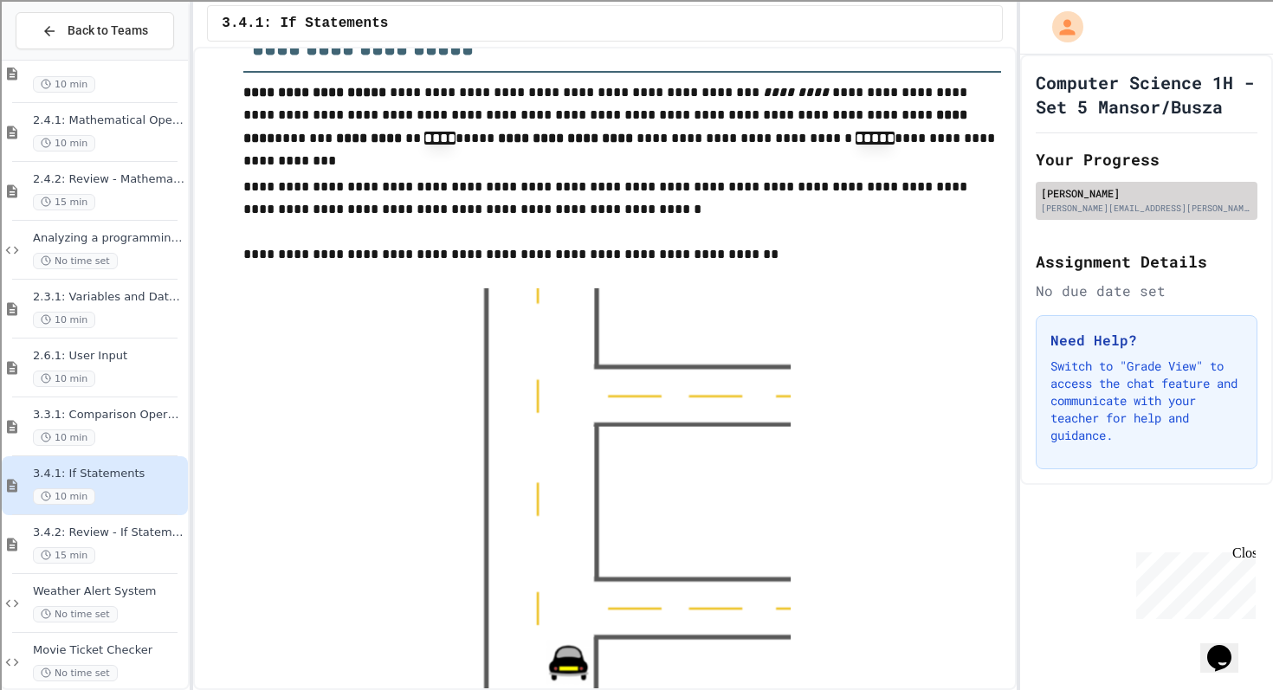
click at [1112, 193] on div "[PERSON_NAME]" at bounding box center [1146, 193] width 211 height 16
click at [1057, 204] on div "[PERSON_NAME][EMAIL_ADDRESS][PERSON_NAME][DOMAIN_NAME]" at bounding box center [1146, 208] width 211 height 13
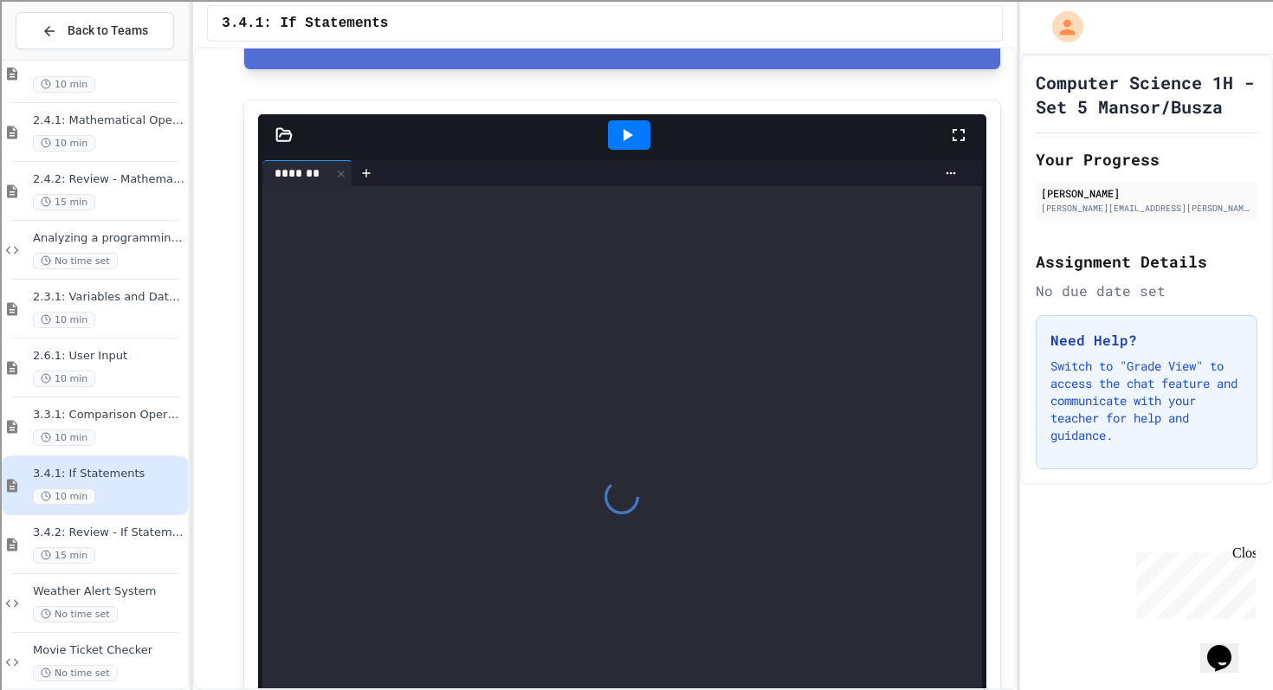
scroll to position [4730, 0]
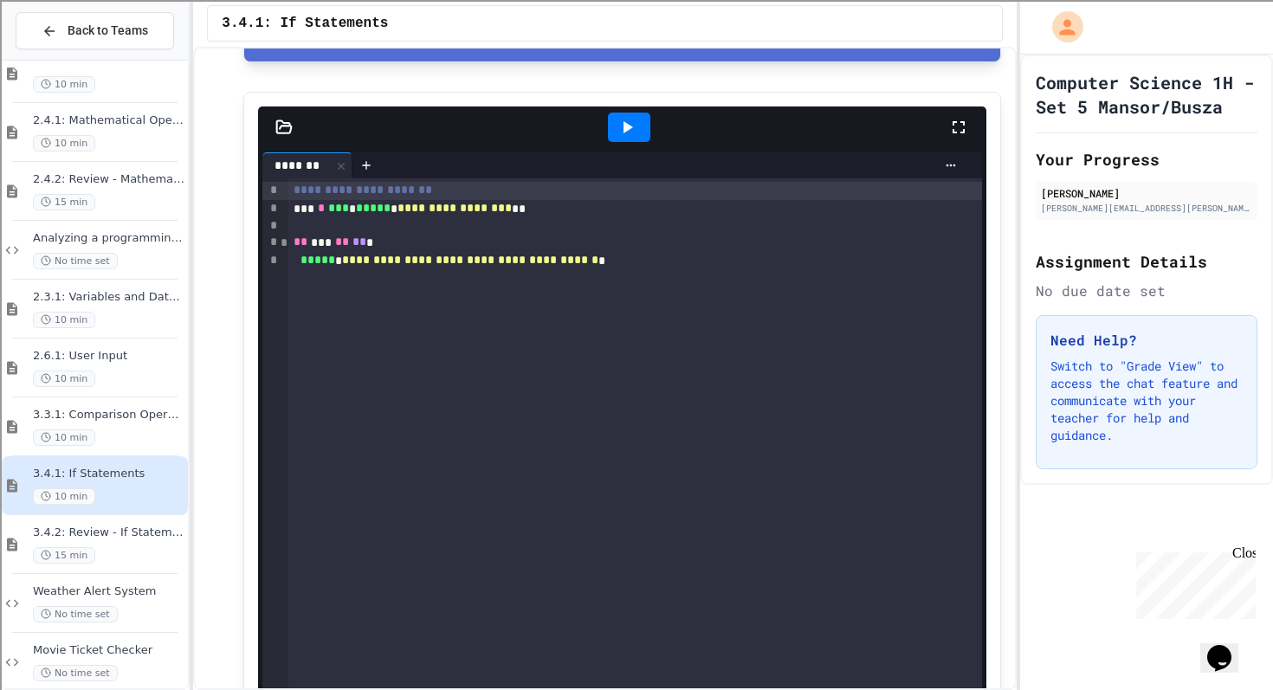
click at [447, 235] on div at bounding box center [634, 225] width 693 height 17
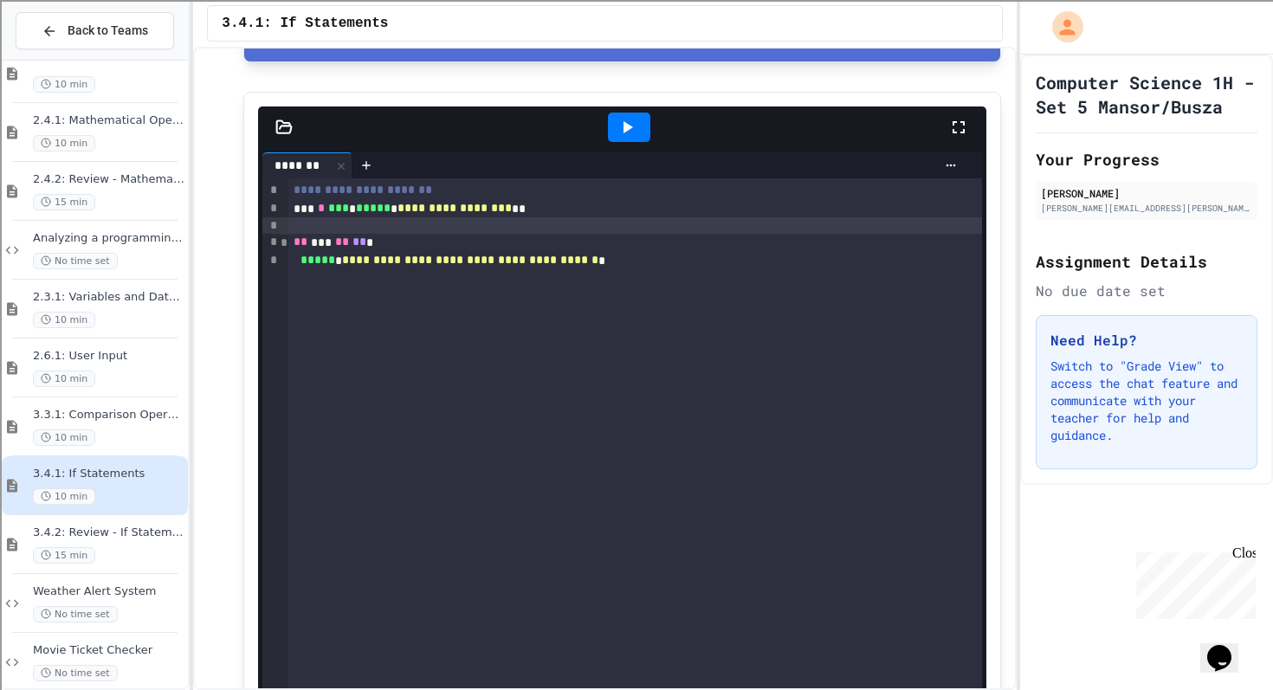
click at [624, 133] on icon at bounding box center [629, 127] width 10 height 12
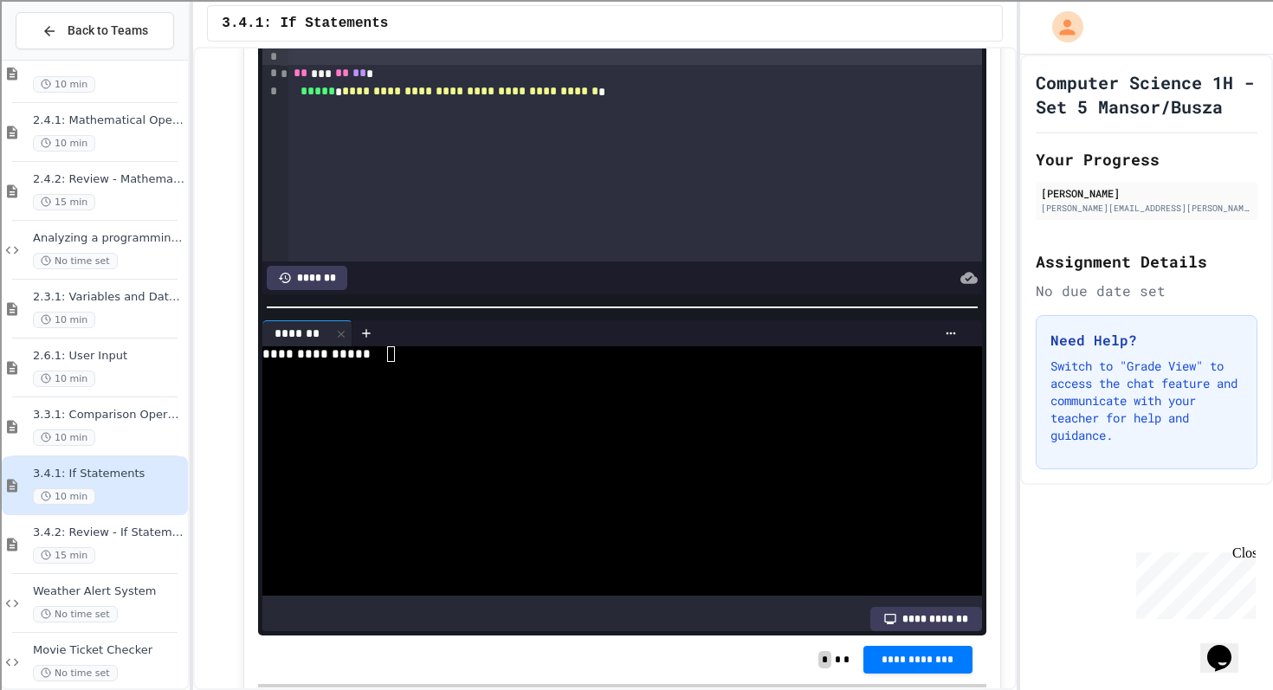
scroll to position [4925, 0]
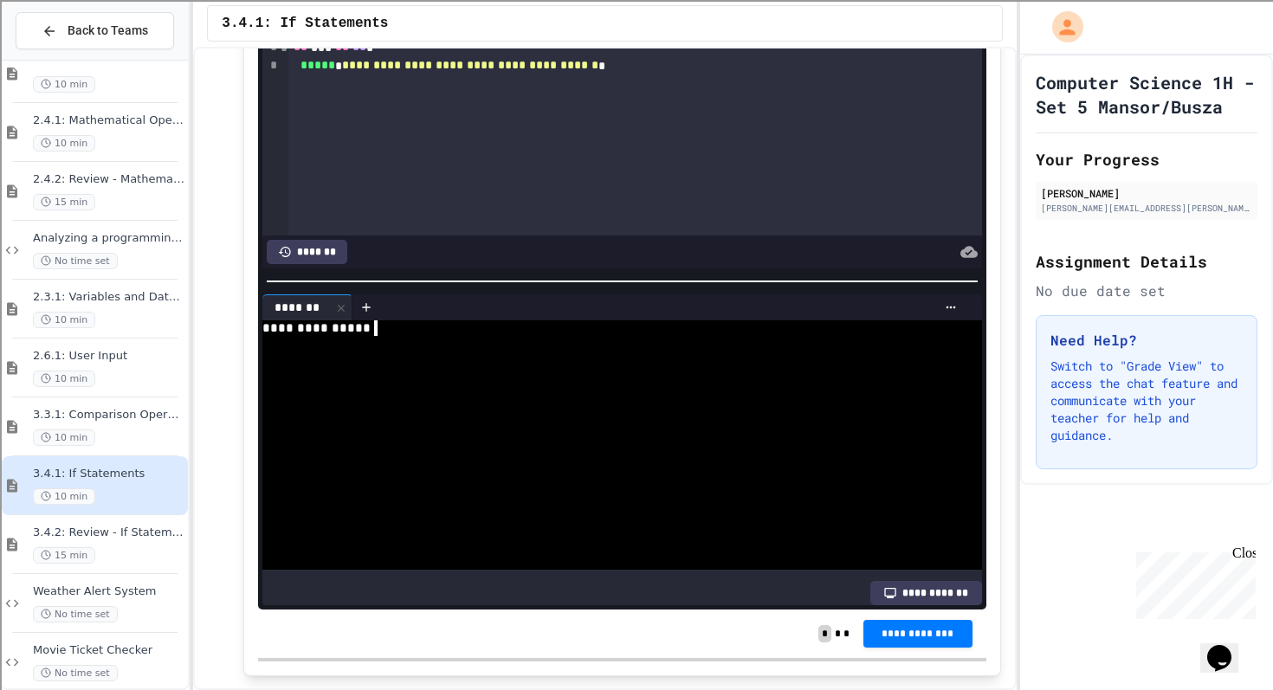
click at [491, 336] on div "**********" at bounding box center [601, 329] width 678 height 16
click at [474, 336] on div "**********" at bounding box center [601, 329] width 678 height 16
click at [447, 336] on div "**********" at bounding box center [601, 329] width 678 height 16
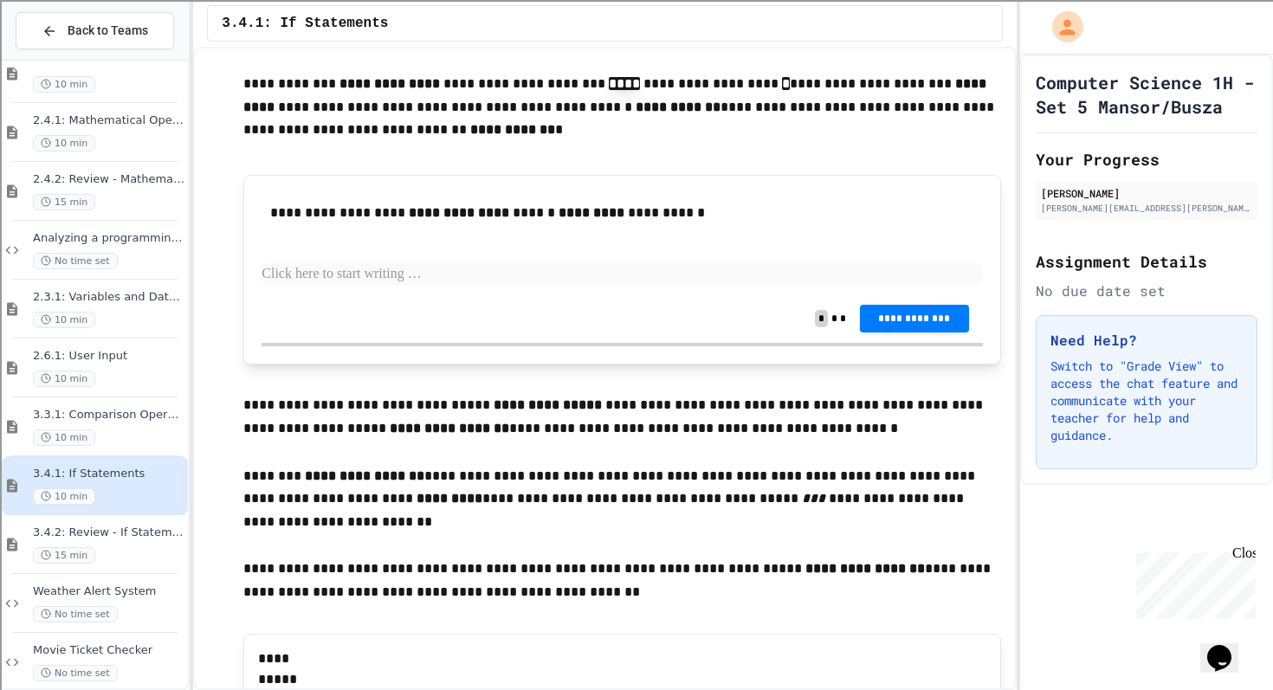
scroll to position [5802, 0]
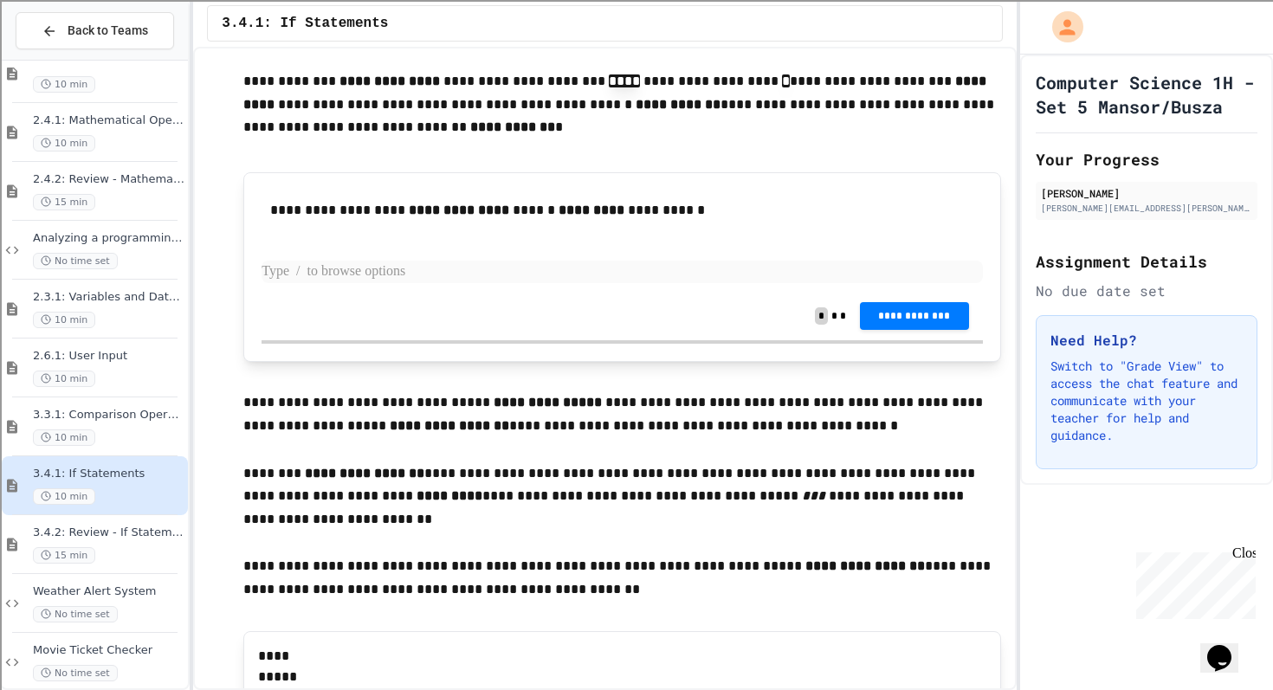
click at [663, 283] on p at bounding box center [622, 272] width 721 height 23
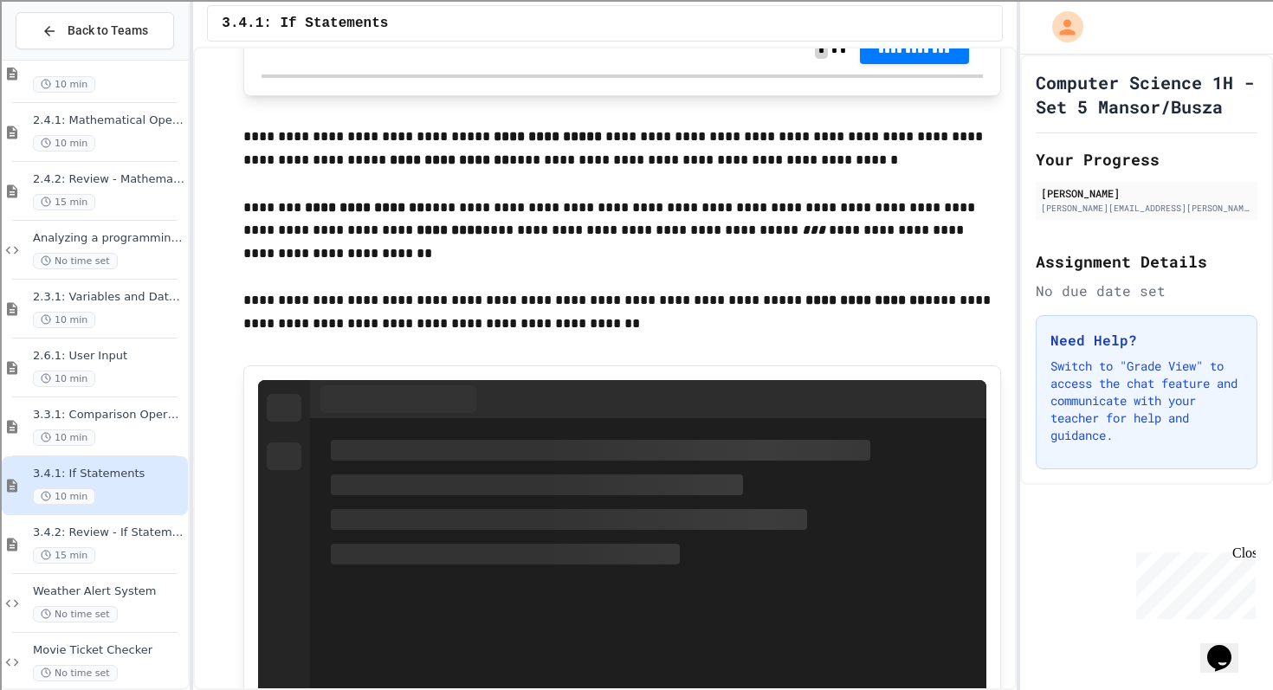
scroll to position [6066, 0]
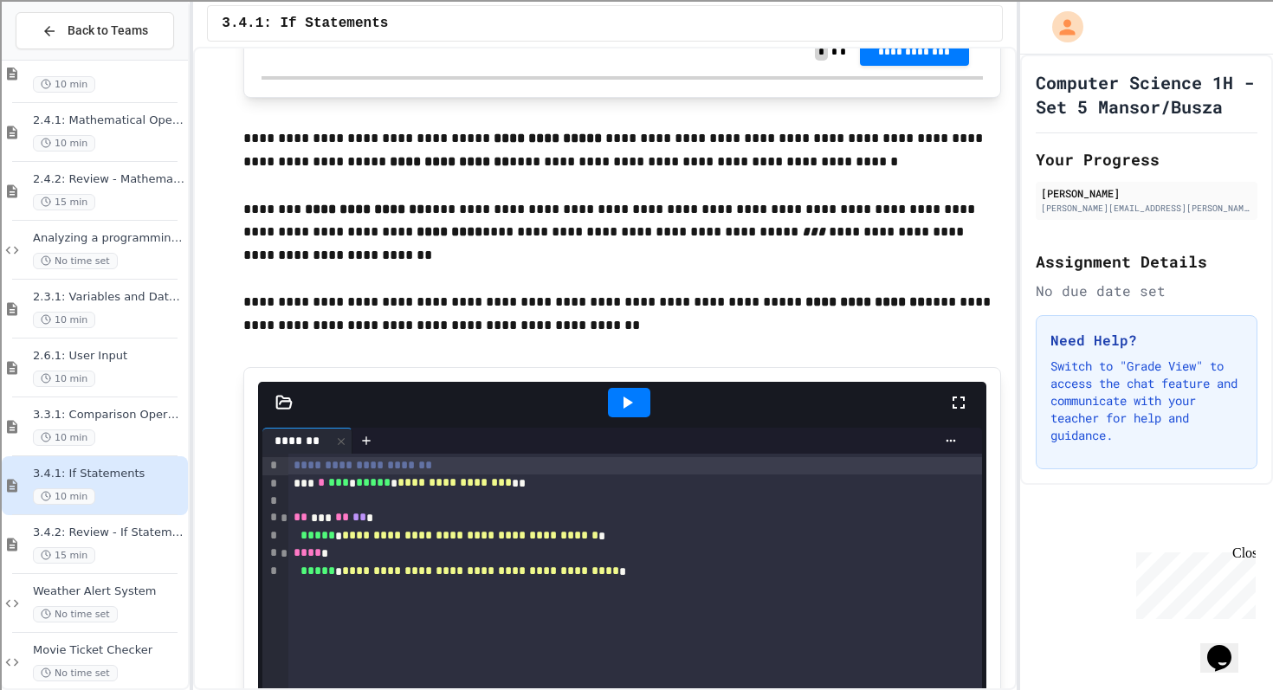
click at [675, 19] on p at bounding box center [622, 8] width 721 height 23
click at [1264, 561] on span "Close" at bounding box center [1264, 553] width 0 height 15
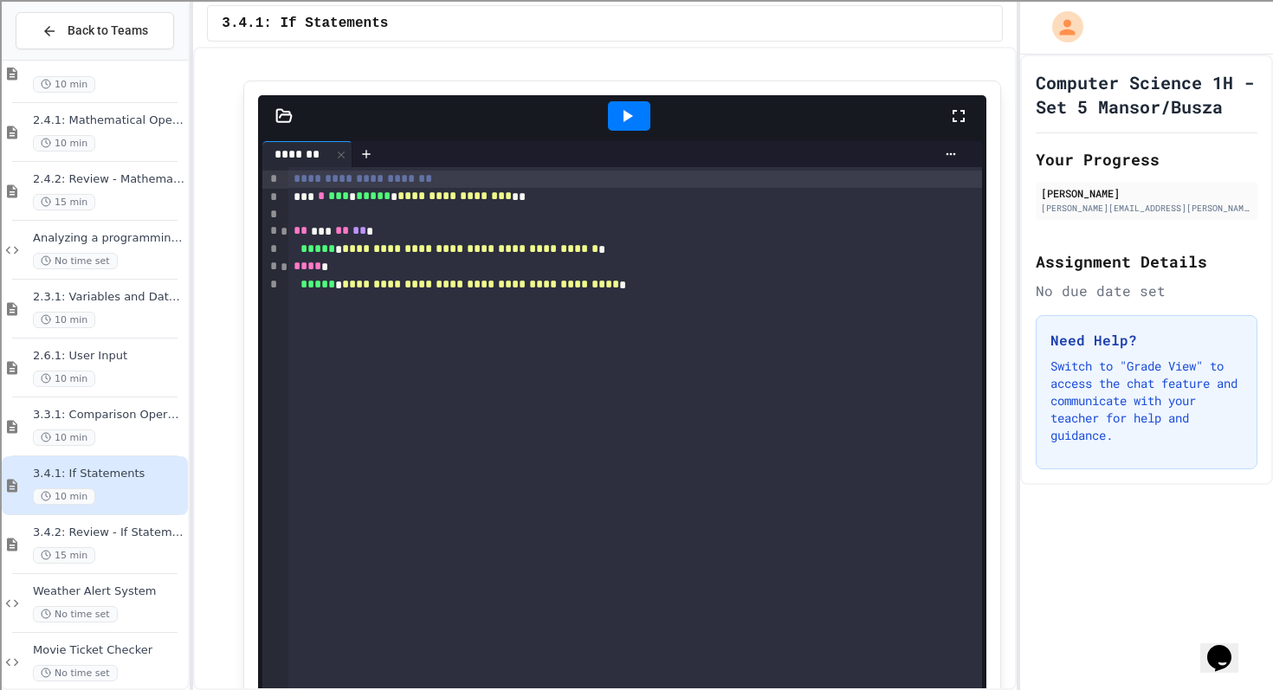
scroll to position [6368, 0]
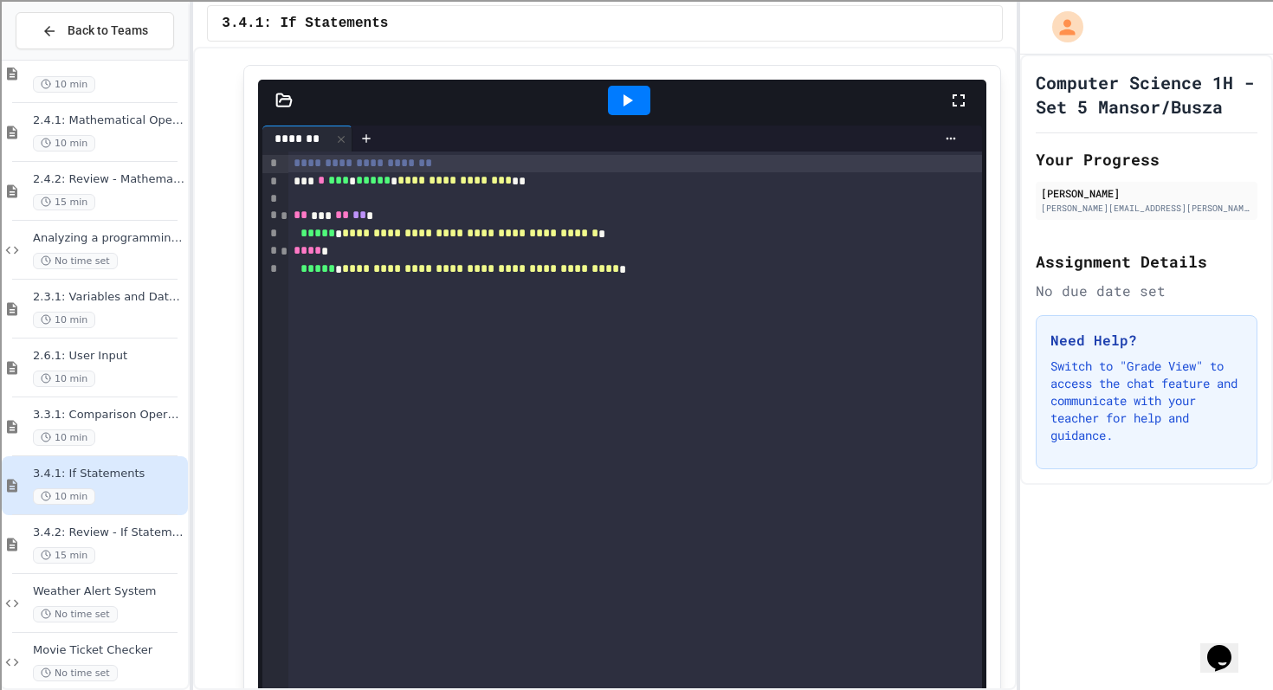
click at [636, 115] on div at bounding box center [629, 100] width 42 height 29
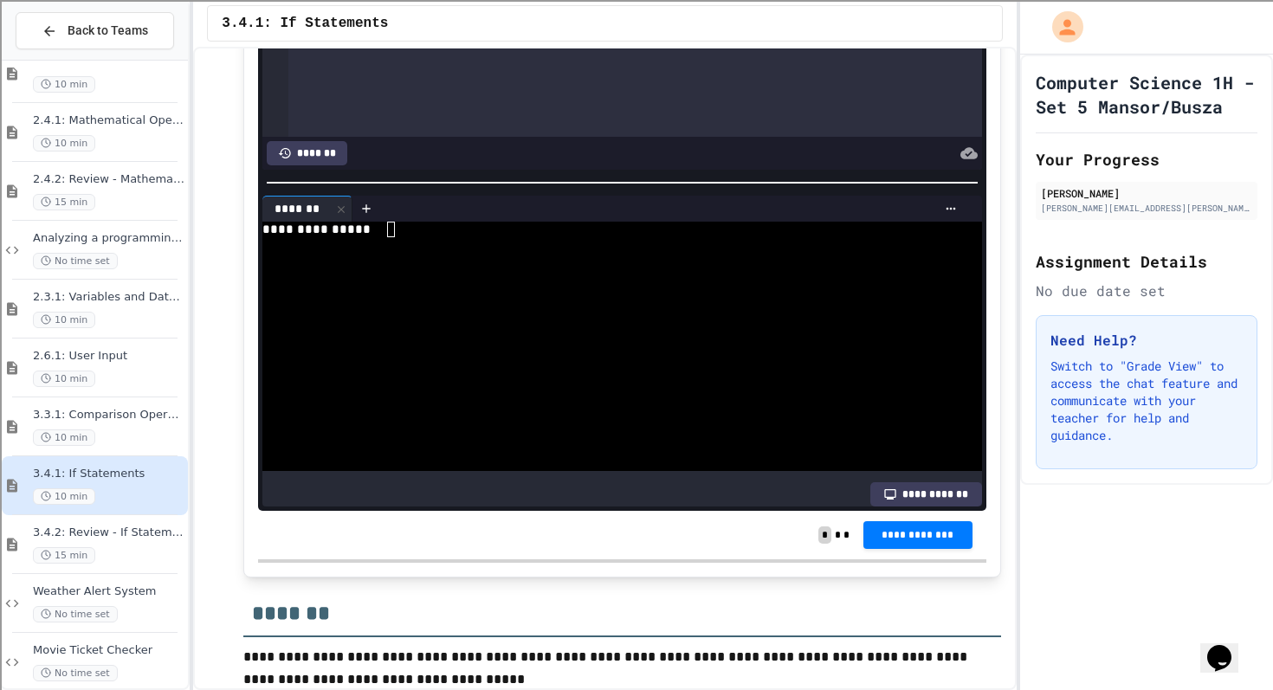
scroll to position [6643, 0]
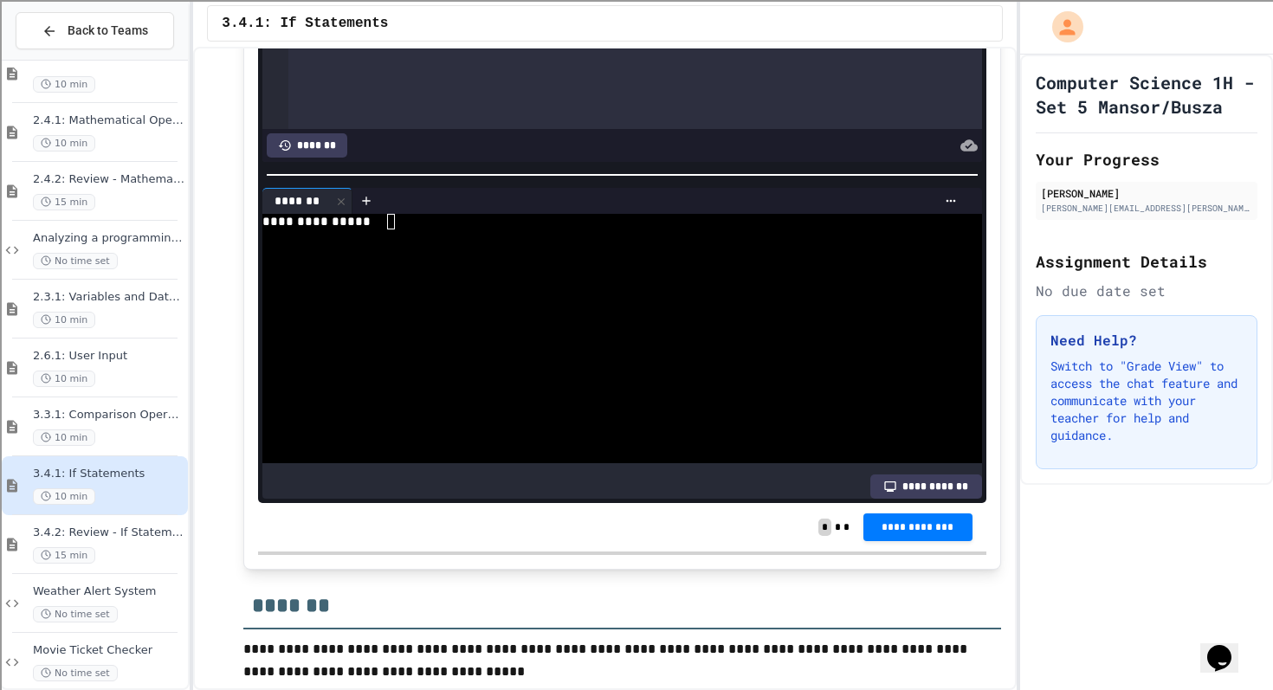
click at [496, 245] on div at bounding box center [601, 238] width 678 height 16
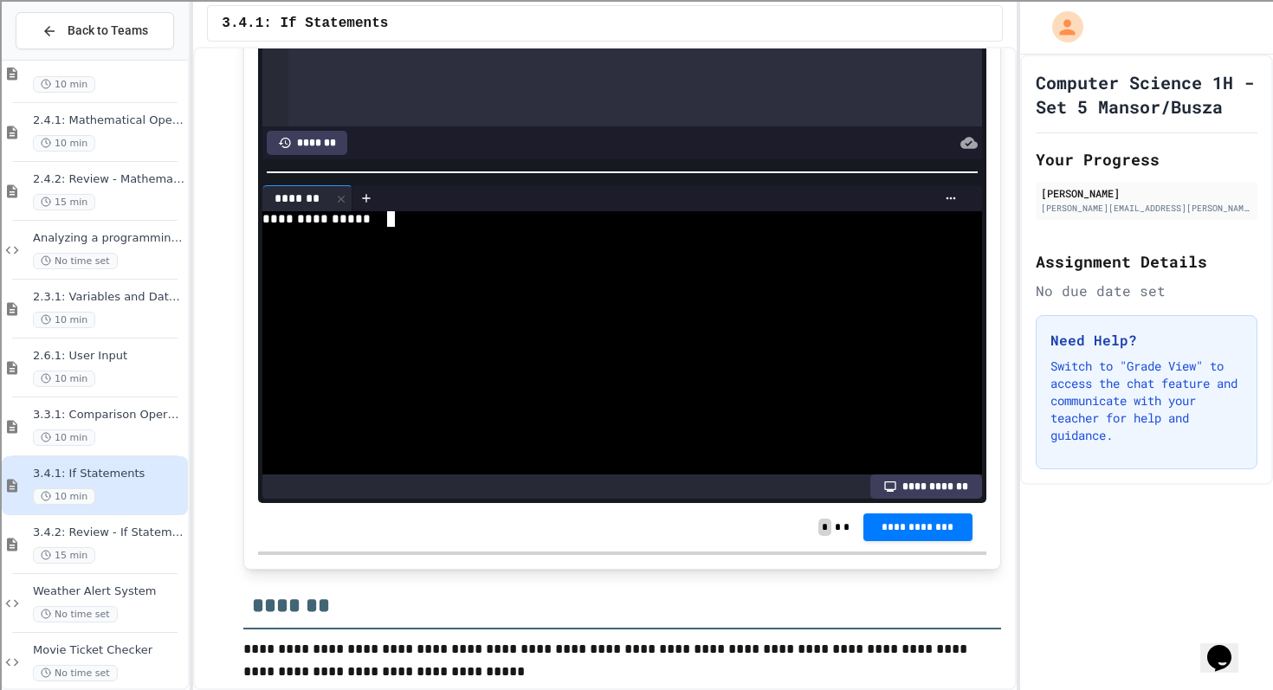
click at [574, 181] on div at bounding box center [622, 172] width 728 height 17
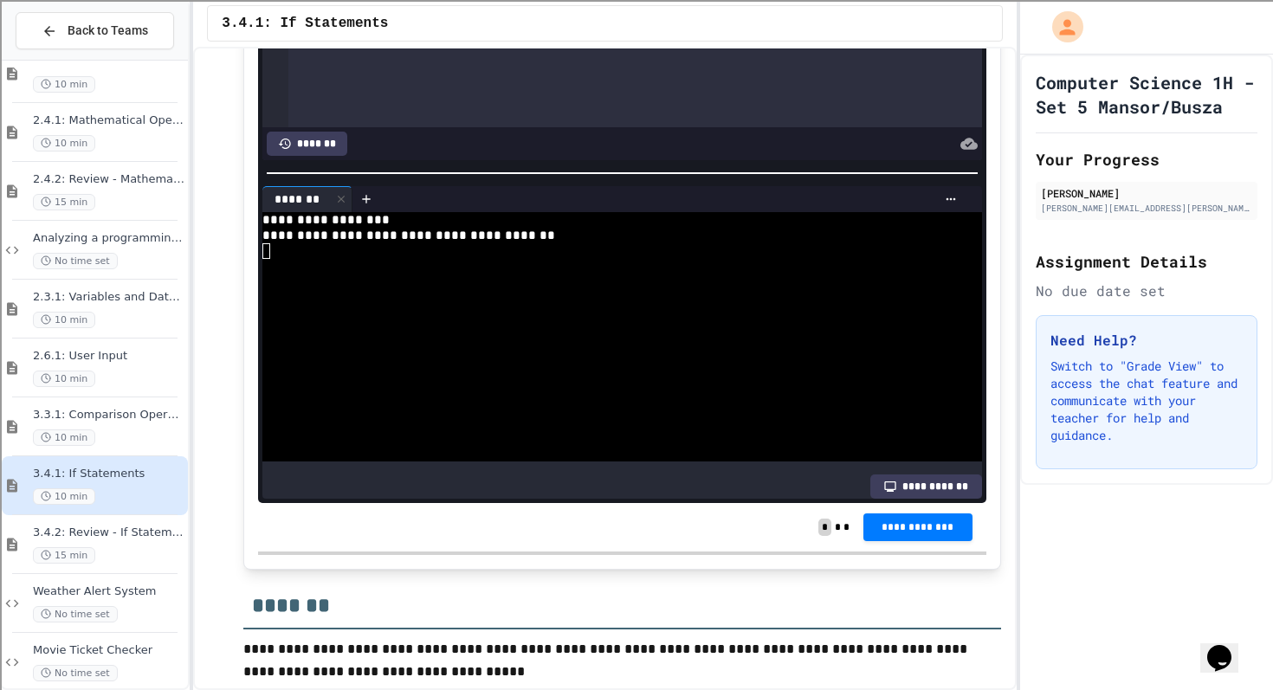
click at [456, 228] on div "**********" at bounding box center [601, 220] width 678 height 16
click at [441, 228] on div "**********" at bounding box center [601, 220] width 678 height 16
click at [346, 243] on div at bounding box center [601, 236] width 678 height 16
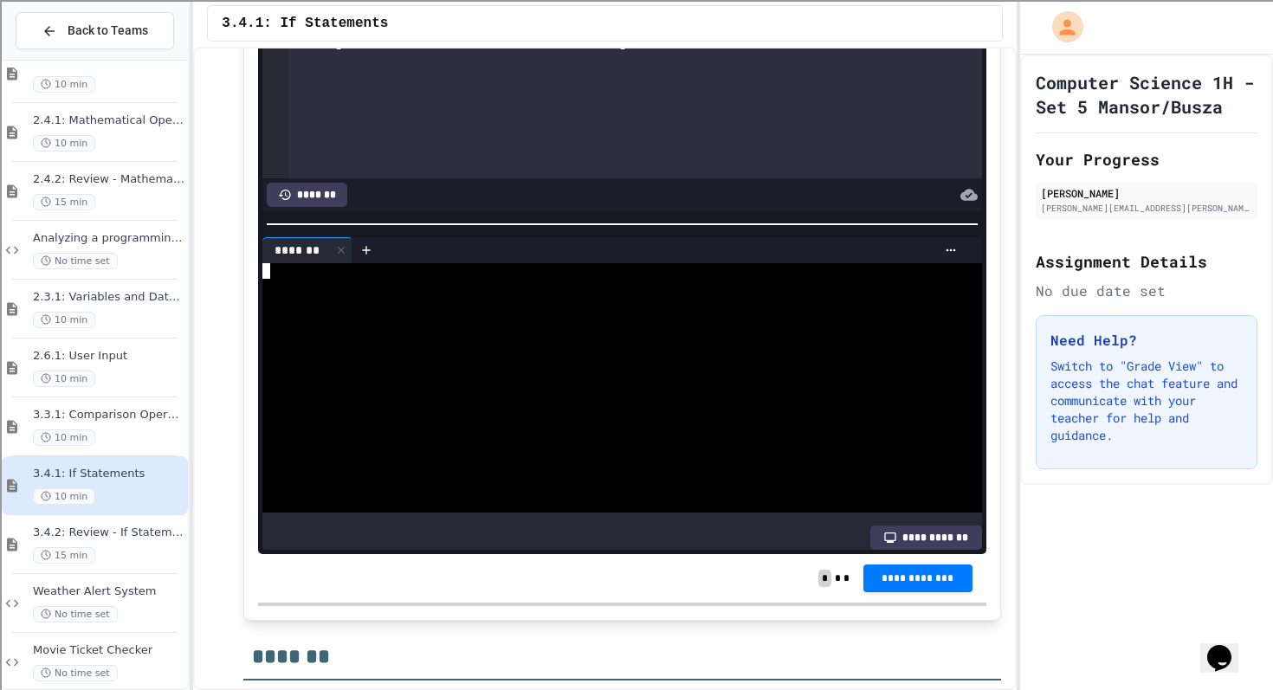
scroll to position [6591, 0]
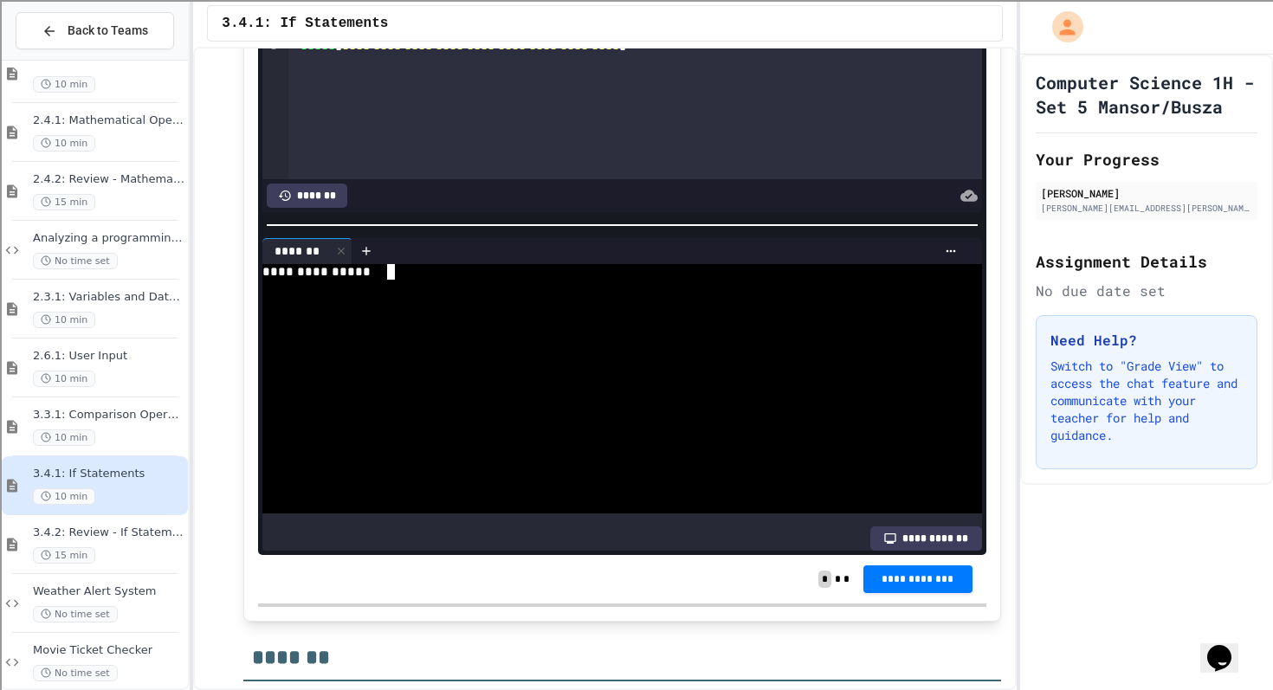
click at [503, 295] on div at bounding box center [601, 288] width 678 height 16
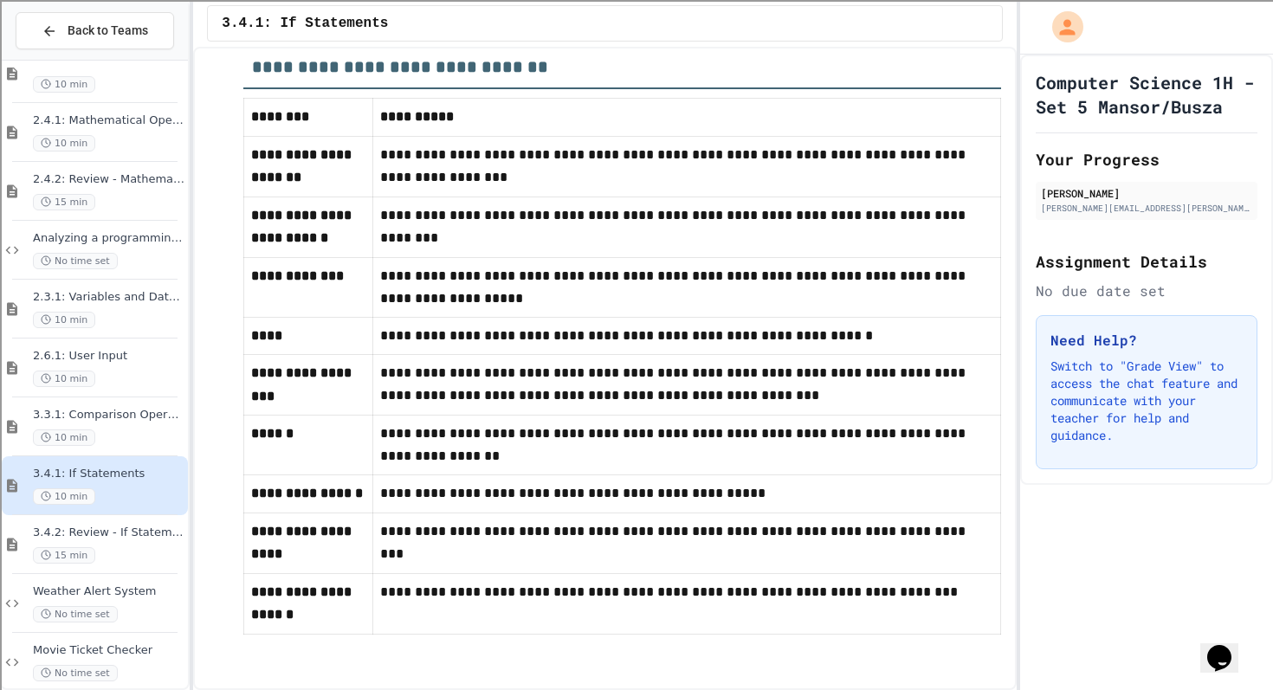
scroll to position [7605, 0]
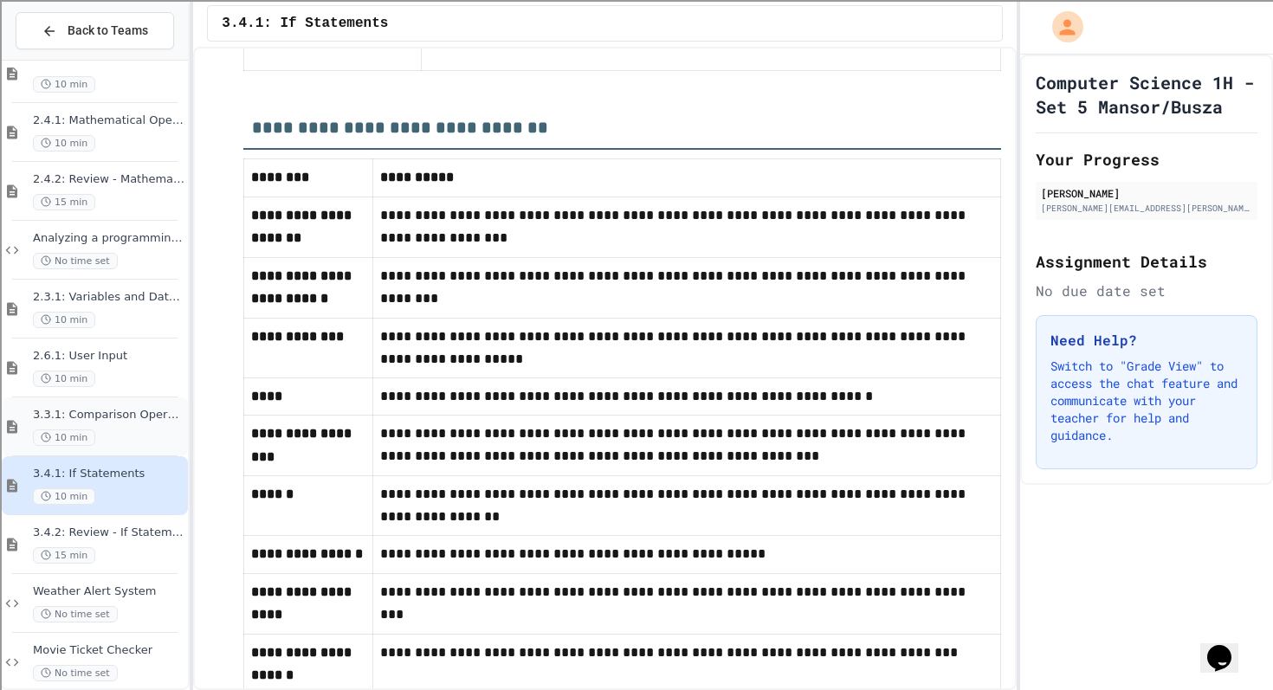
click at [81, 413] on span "3.3.1: Comparison Operators" at bounding box center [109, 415] width 152 height 15
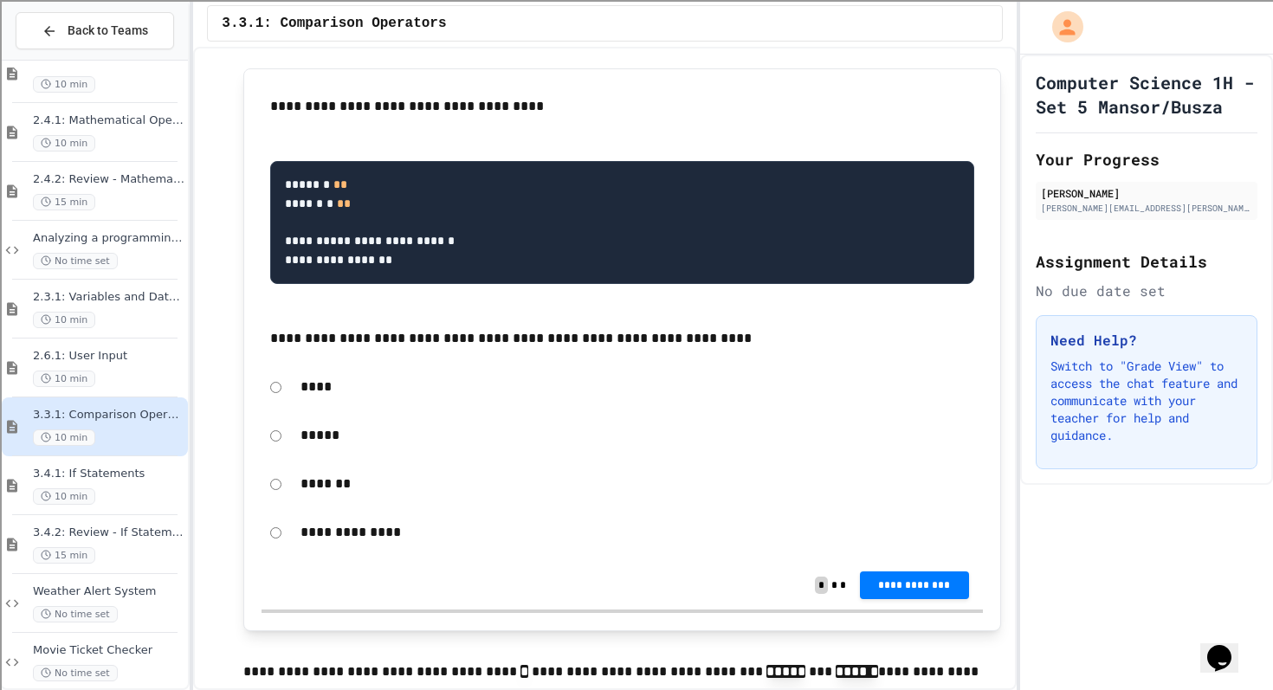
scroll to position [550, 0]
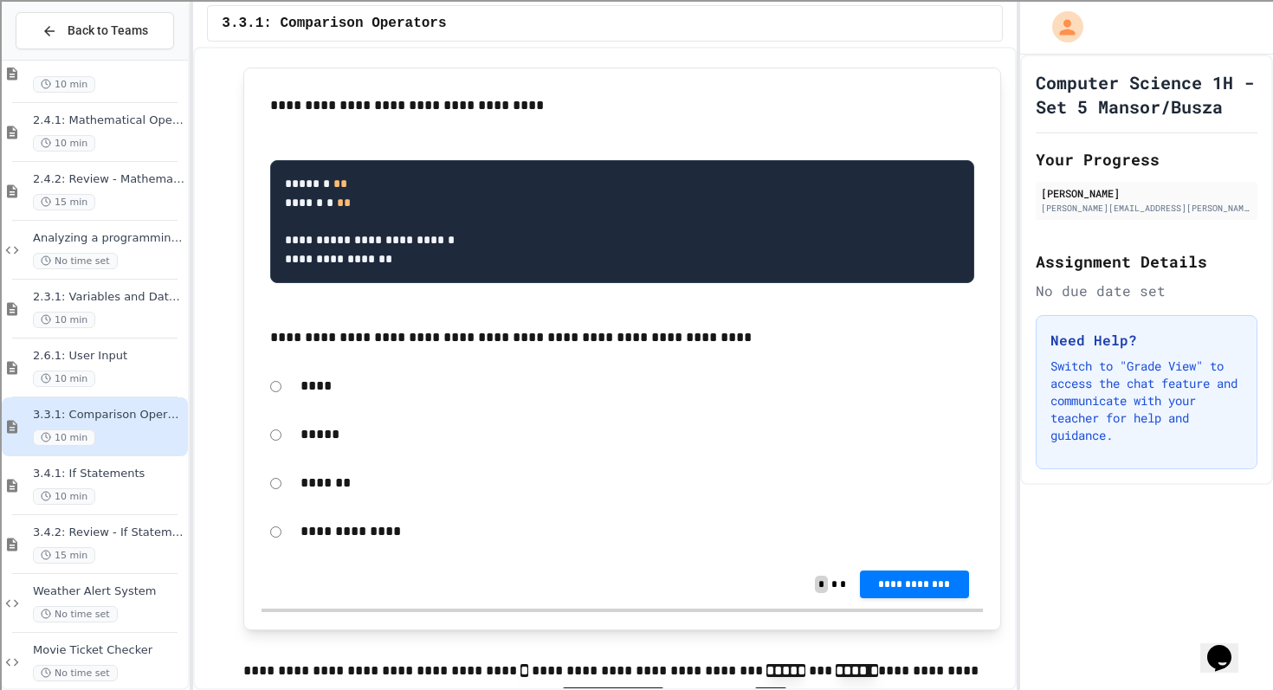
click at [278, 398] on div "****" at bounding box center [622, 386] width 721 height 40
click at [886, 584] on span "**********" at bounding box center [914, 585] width 81 height 14
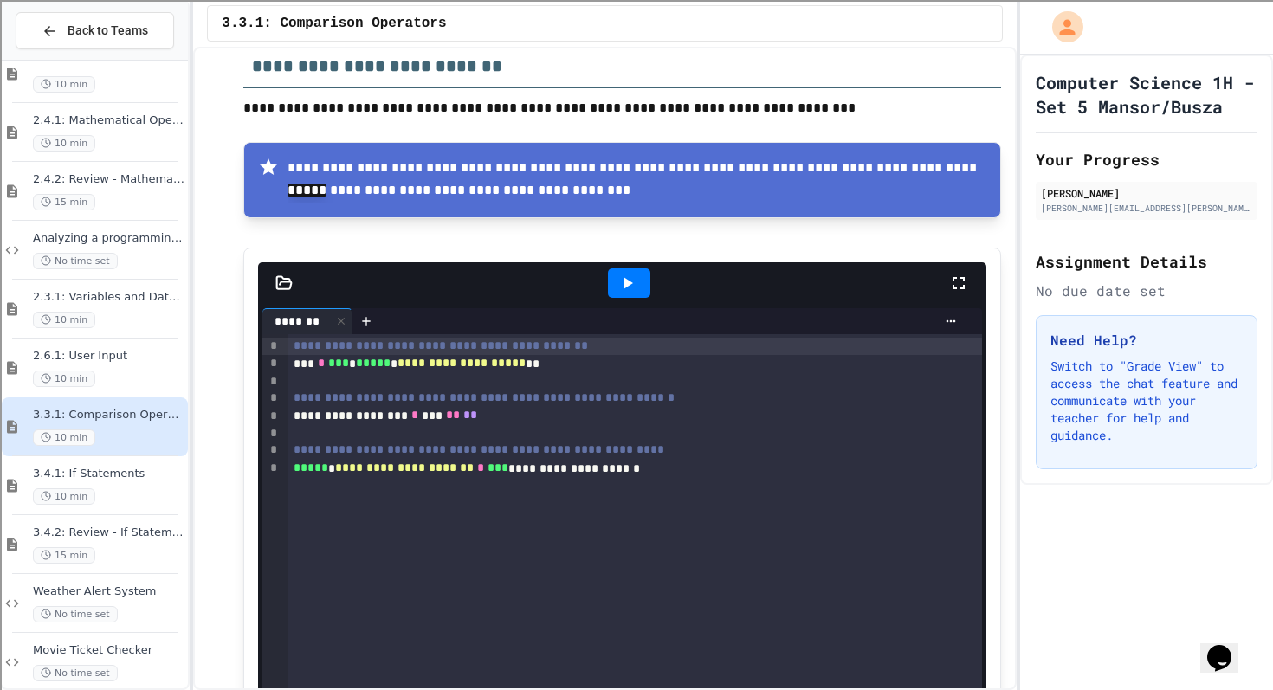
scroll to position [2069, 0]
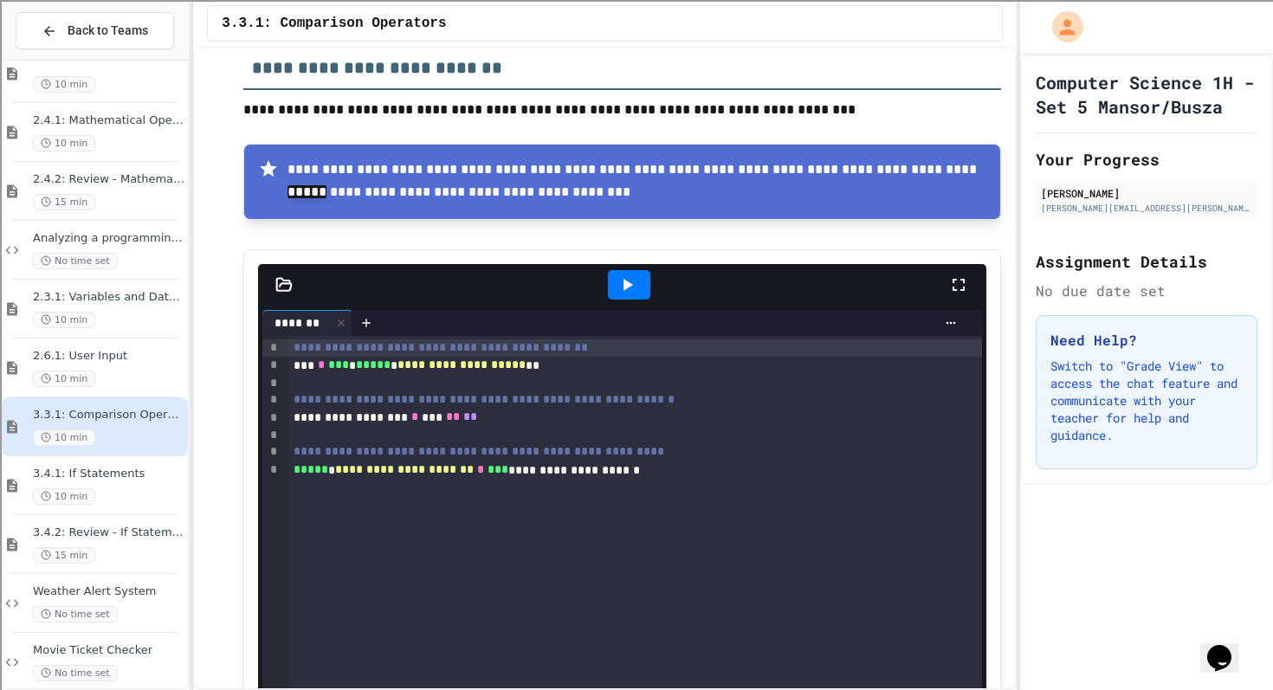
click at [621, 300] on div at bounding box center [629, 284] width 42 height 29
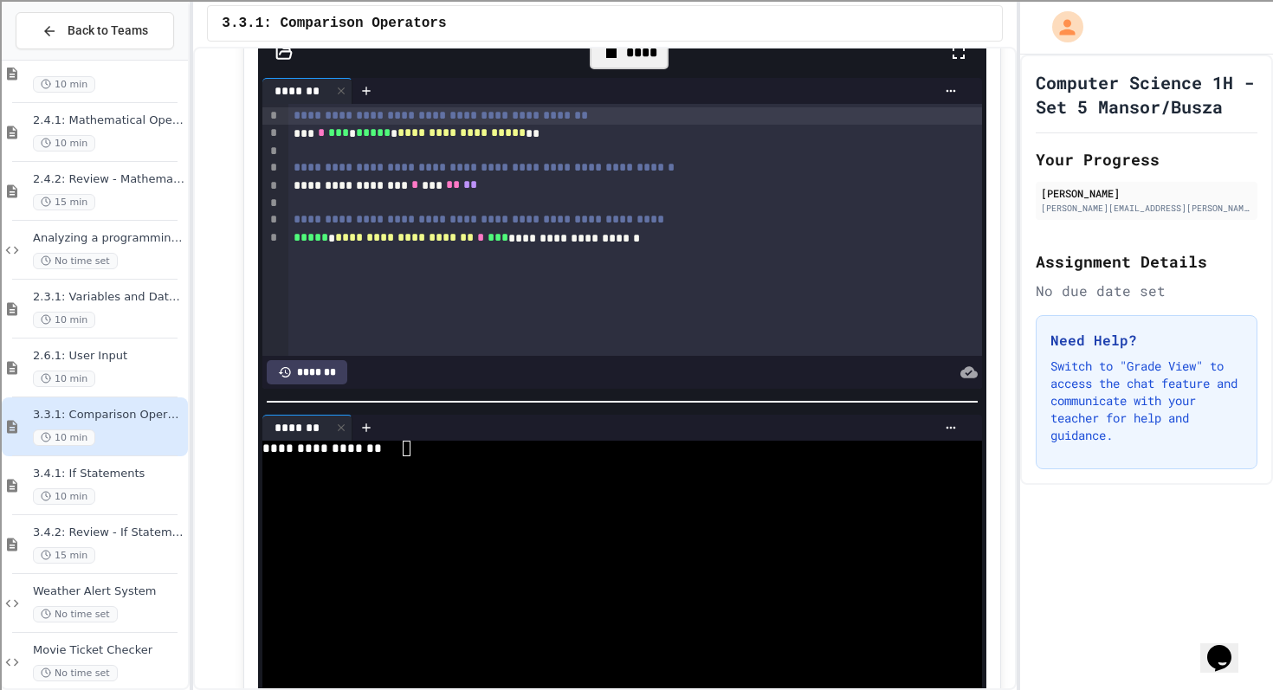
scroll to position [2326, 0]
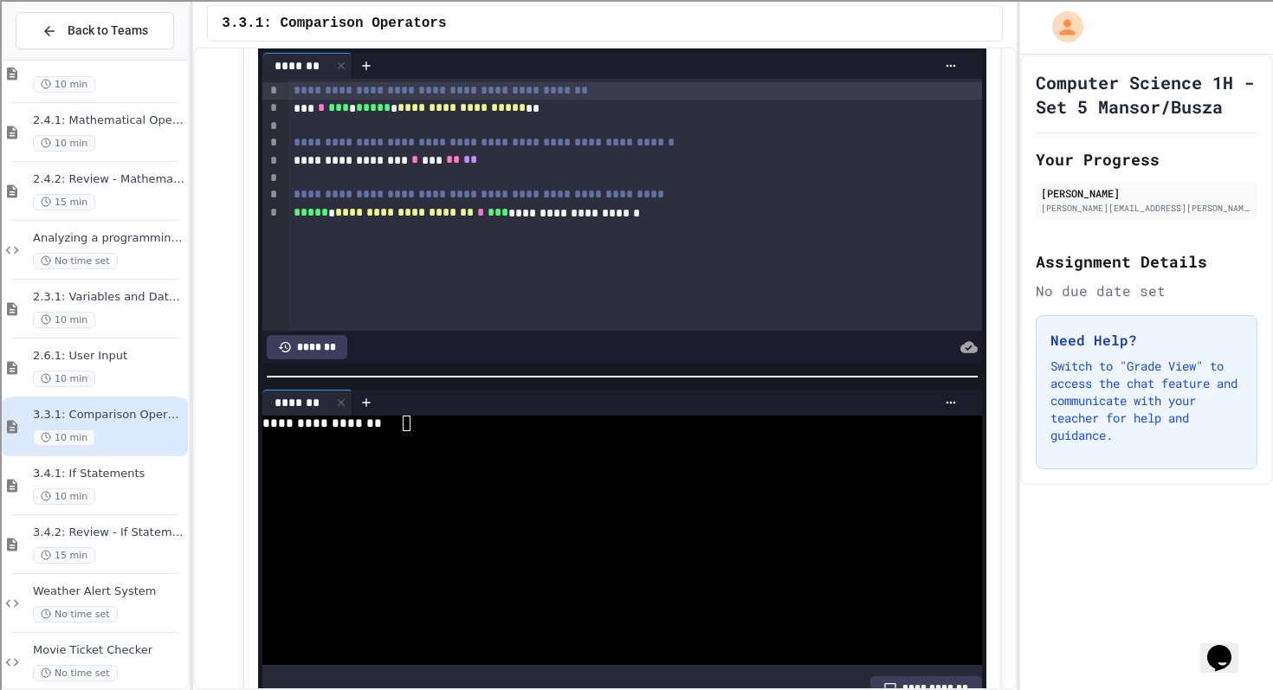
click at [406, 427] on textarea "Terminal input" at bounding box center [407, 424] width 8 height 16
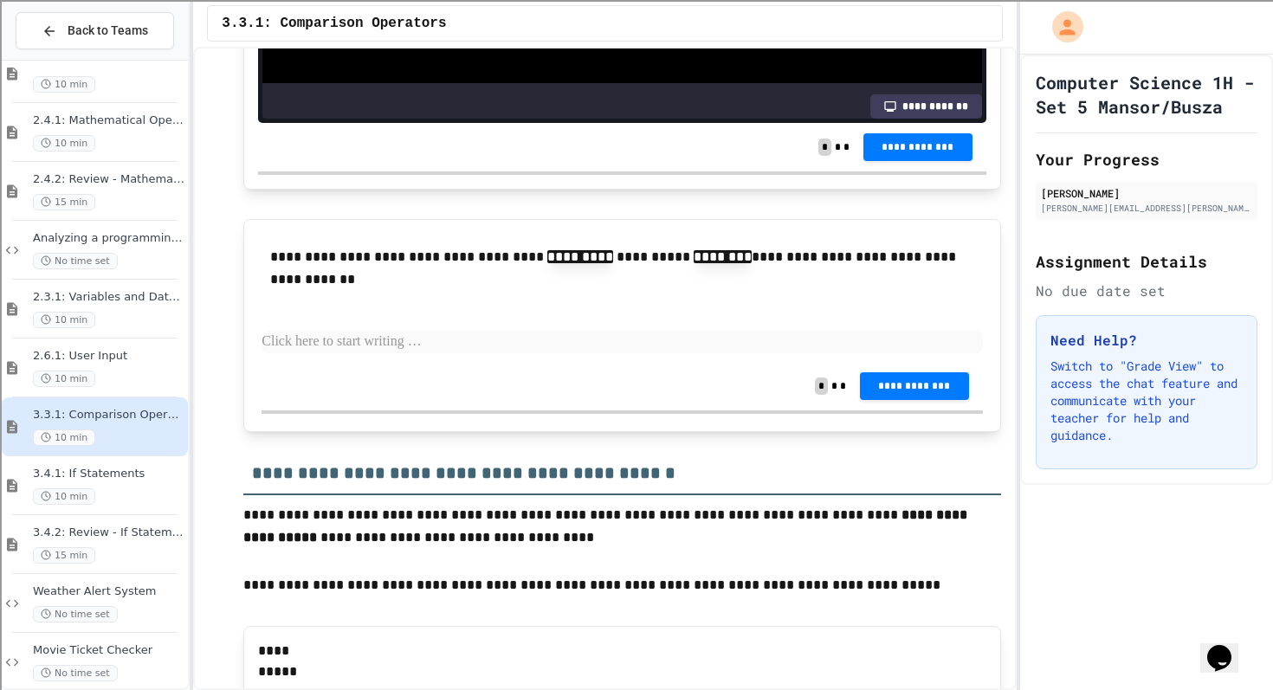
scroll to position [2914, 0]
